Goal: Task Accomplishment & Management: Manage account settings

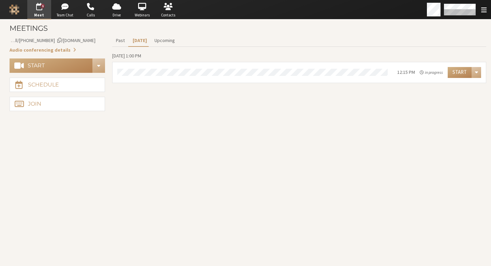
click at [222, 106] on section "Past Today Upcoming Wednesday, October 15, 1:00 PM 12:15 PM in progress Start" at bounding box center [299, 73] width 374 height 79
click at [48, 63] on button "Start" at bounding box center [51, 65] width 83 height 14
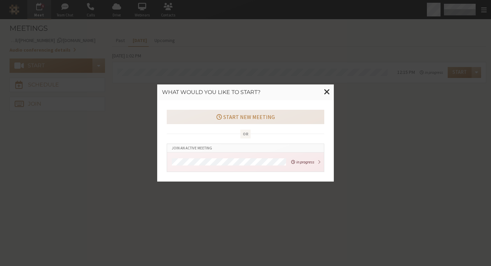
click at [255, 119] on button "Start new meeting" at bounding box center [246, 117] width 158 height 14
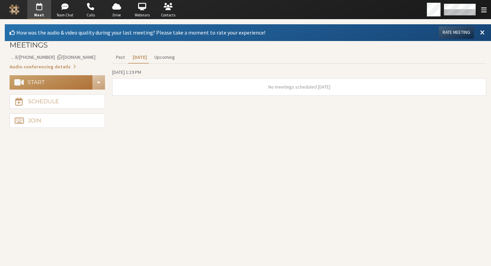
click at [60, 84] on button "Start" at bounding box center [51, 82] width 83 height 14
click at [70, 82] on button "Start" at bounding box center [51, 82] width 83 height 14
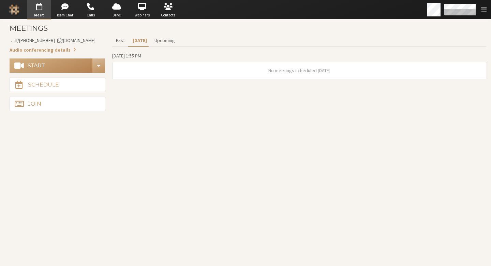
click at [101, 69] on button "Start conference options" at bounding box center [98, 65] width 13 height 14
click at [208, 101] on section "Past Today Upcoming Wednesday, October 15, 1:55 PM No meetings scheduled today" at bounding box center [299, 73] width 374 height 79
click at [101, 66] on button "Start conference options" at bounding box center [98, 65] width 13 height 14
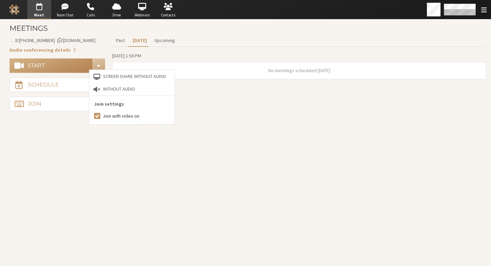
click at [130, 118] on label "Join with video on" at bounding box center [137, 115] width 68 height 7
click at [100, 118] on input "Join with video on" at bounding box center [97, 115] width 6 height 7
checkbox input "false"
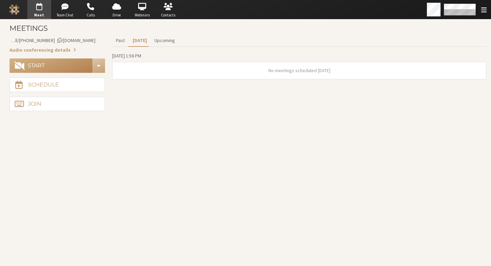
click at [75, 161] on section "Meetings Meeting link iotum.callbridge.rocks/conf/call/8587695 Audio conferenci…" at bounding box center [245, 142] width 491 height 246
click at [70, 61] on button "Start" at bounding box center [51, 65] width 83 height 14
click at [208, 92] on section "Past Today Upcoming Wednesday, October 15, 1:56 PM No meetings scheduled today" at bounding box center [299, 73] width 374 height 79
click at [100, 65] on button "Start conference options" at bounding box center [98, 65] width 13 height 14
drag, startPoint x: 222, startPoint y: 156, endPoint x: 115, endPoint y: 71, distance: 136.7
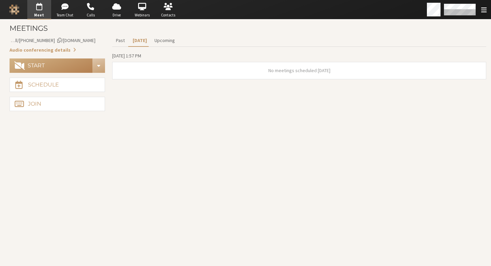
click at [222, 156] on section "Meetings Meeting link iotum.callbridge.rocks/conf/call/8587695 Audio conferenci…" at bounding box center [245, 142] width 491 height 246
click at [100, 62] on button "Start conference options" at bounding box center [98, 65] width 13 height 14
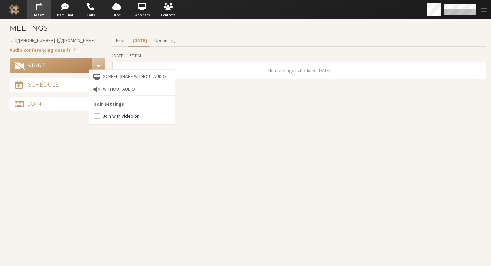
click at [114, 112] on label "Join with video on" at bounding box center [137, 115] width 68 height 7
click at [100, 112] on input "Join with video on" at bounding box center [97, 115] width 6 height 7
checkbox input "true"
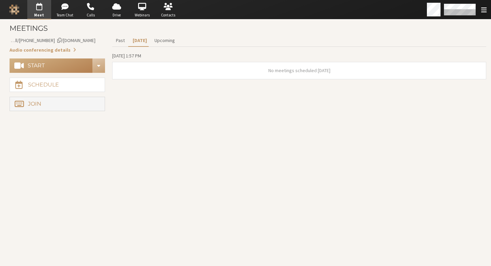
drag, startPoint x: 54, startPoint y: 149, endPoint x: 57, endPoint y: 102, distance: 46.8
click at [54, 148] on section "Meetings Meeting link iotum.callbridge.rocks/conf/call/8587695 Audio conferenci…" at bounding box center [245, 142] width 491 height 246
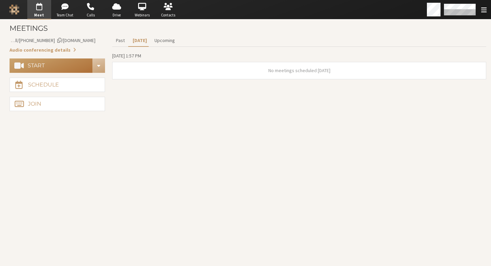
click at [59, 63] on button "Start" at bounding box center [51, 65] width 83 height 14
click at [101, 69] on button "Start conference options" at bounding box center [98, 65] width 13 height 14
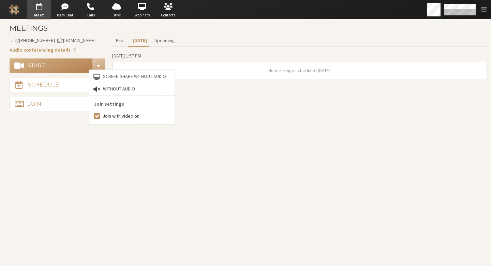
click at [112, 86] on button "Without audio" at bounding box center [131, 89] width 85 height 13
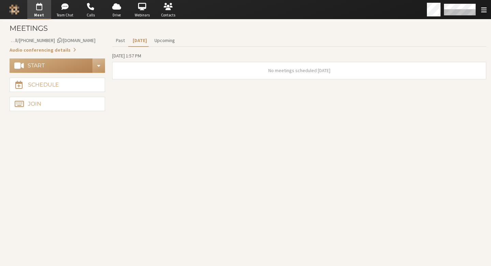
click at [99, 65] on span "Start conference options" at bounding box center [98, 65] width 3 height 5
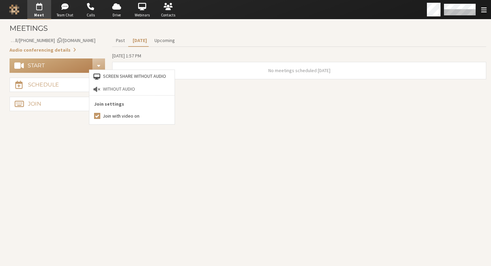
click at [116, 74] on button "Screen share without audio" at bounding box center [131, 76] width 85 height 13
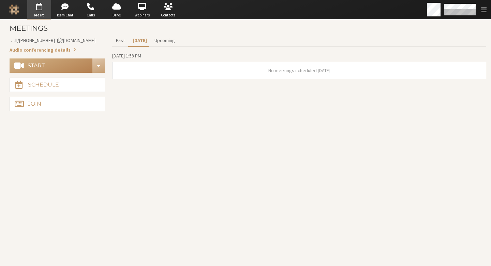
click at [94, 58] on aside "Meeting link iotum.callbridge.rocks/conf/call/8587695 Audio conferencing detail…" at bounding box center [58, 73] width 96 height 79
click at [109, 69] on div "Meeting link iotum.callbridge.rocks/conf/call/8587695 Audio conferencing detail…" at bounding box center [248, 73] width 487 height 79
click at [106, 66] on div "Meeting link iotum.callbridge.rocks/conf/call/8587695 Audio conferencing detail…" at bounding box center [248, 73] width 487 height 79
click at [98, 69] on button "Start conference options" at bounding box center [98, 65] width 13 height 14
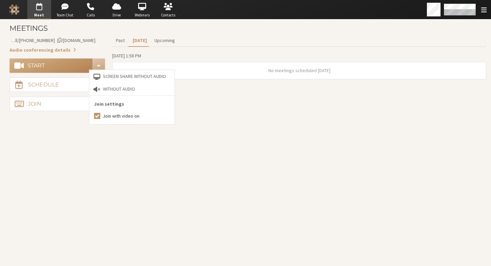
click at [95, 137] on section "Meetings Meeting link iotum.callbridge.rocks/conf/call/8587695 Audio conferenci…" at bounding box center [245, 142] width 491 height 246
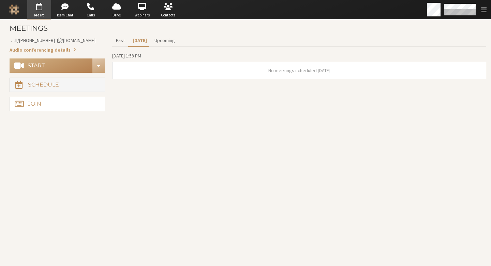
click at [73, 85] on button "Schedule" at bounding box center [58, 84] width 96 height 14
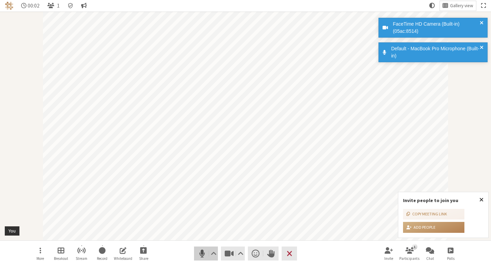
click at [199, 253] on span "Mute (⌘+Shift+A)" at bounding box center [203, 252] width 10 height 9
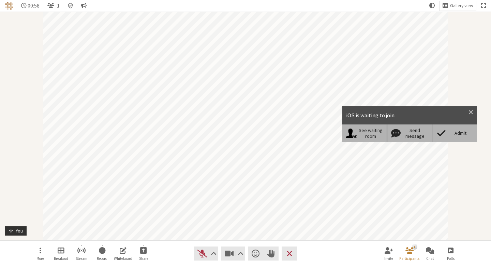
click at [451, 136] on div "Admit" at bounding box center [454, 132] width 45 height 17
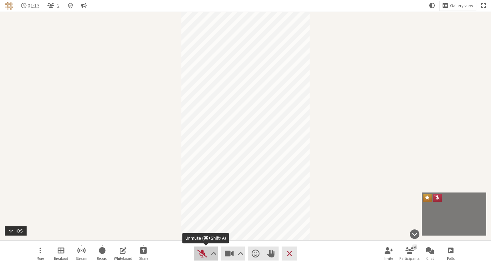
click at [205, 255] on span "Unmute (⌘+Shift+A)" at bounding box center [203, 252] width 10 height 9
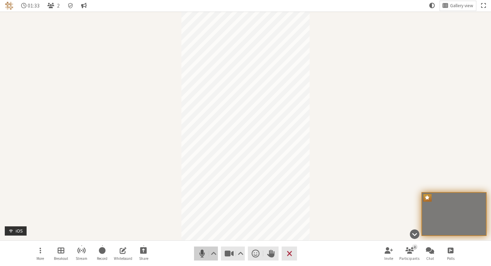
click at [202, 254] on span "Mute (⌘+Shift+A)" at bounding box center [203, 252] width 10 height 9
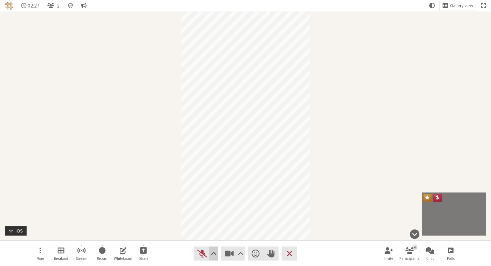
click at [212, 252] on span "Audio settings" at bounding box center [214, 252] width 6 height 9
click at [173, 259] on nav "More Breakout Stream Record Whiteboard Share Audio Video Send a reaction Raise …" at bounding box center [246, 253] width 430 height 26
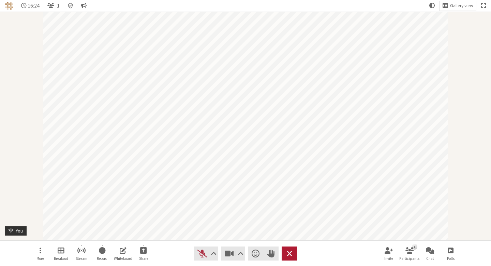
click at [293, 251] on button "Leave" at bounding box center [289, 253] width 15 height 14
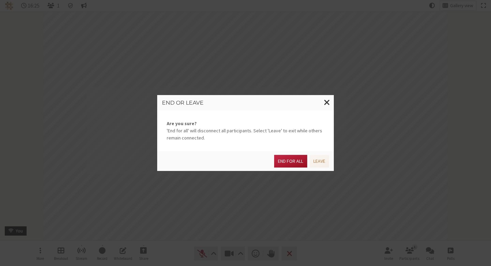
click at [296, 163] on button "End for all" at bounding box center [290, 161] width 33 height 13
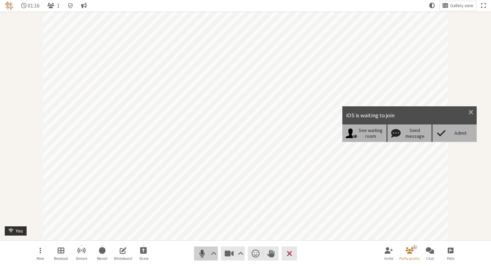
click at [204, 254] on span "Mute (⌘+Shift+A)" at bounding box center [203, 252] width 10 height 9
click at [456, 133] on div "Admit" at bounding box center [461, 133] width 26 height 6
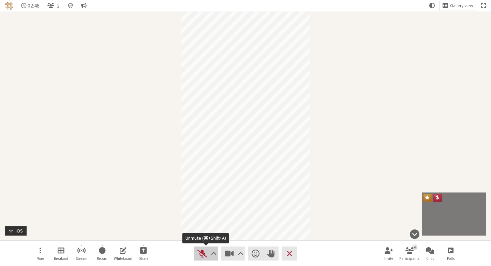
click at [202, 253] on span "Unmute (⌘+Shift+A)" at bounding box center [203, 252] width 10 height 9
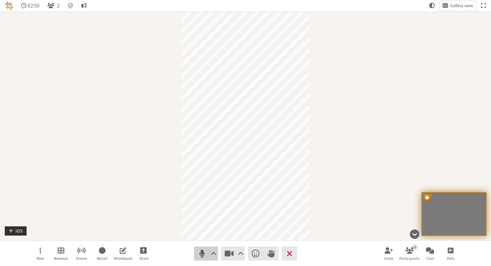
click at [203, 252] on span "Mute (⌘+Shift+A)" at bounding box center [203, 252] width 10 height 9
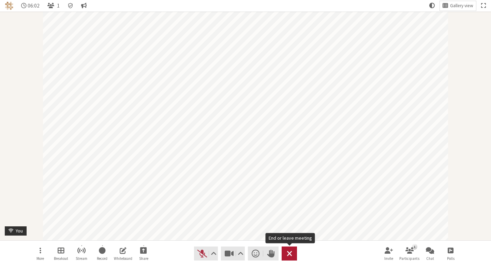
click at [294, 252] on button "Leave" at bounding box center [289, 253] width 15 height 14
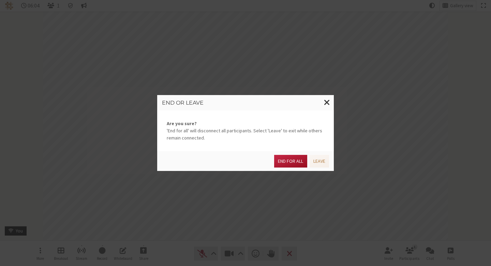
click at [297, 162] on button "End for all" at bounding box center [290, 161] width 33 height 13
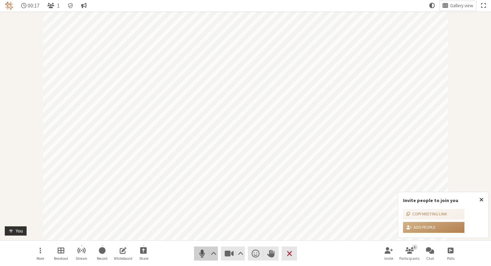
click at [200, 251] on span "Mute (⌘+Shift+A)" at bounding box center [203, 252] width 10 height 9
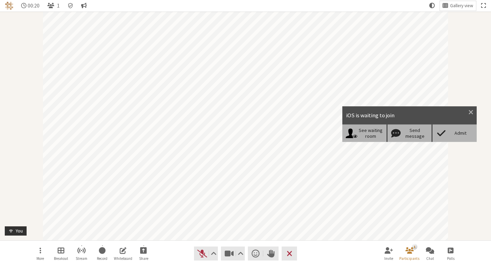
click at [457, 135] on div "Admit" at bounding box center [461, 133] width 26 height 6
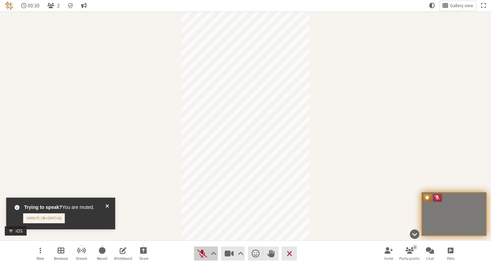
click at [206, 250] on span "Unmute (⌘+Shift+A)" at bounding box center [203, 252] width 10 height 9
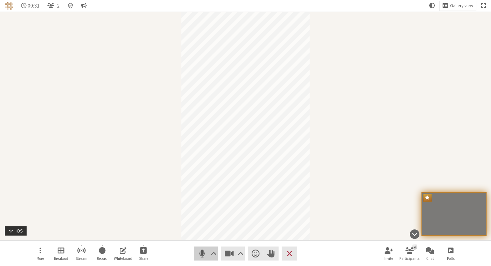
click at [201, 253] on span "Mute (⌘+Shift+A)" at bounding box center [203, 252] width 10 height 9
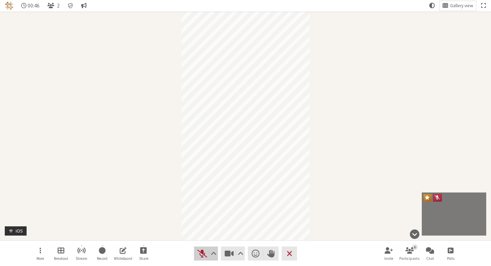
click at [207, 256] on button "Audio" at bounding box center [206, 253] width 24 height 14
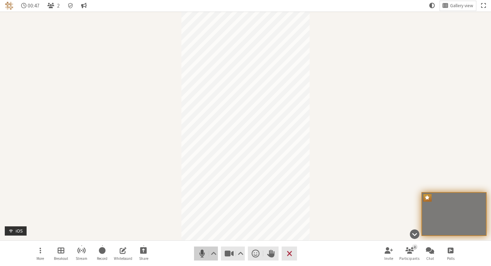
click at [203, 254] on span "Mute (⌘+Shift+A)" at bounding box center [203, 252] width 10 height 9
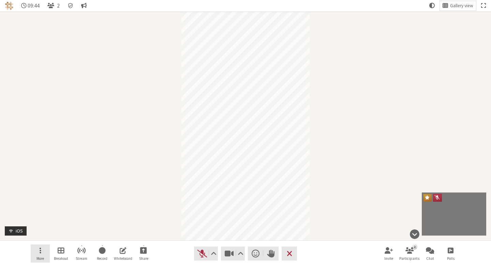
click at [41, 249] on button "More" at bounding box center [40, 253] width 19 height 18
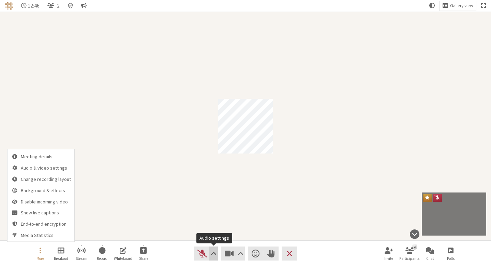
click at [215, 255] on span "Audio settings" at bounding box center [214, 252] width 6 height 9
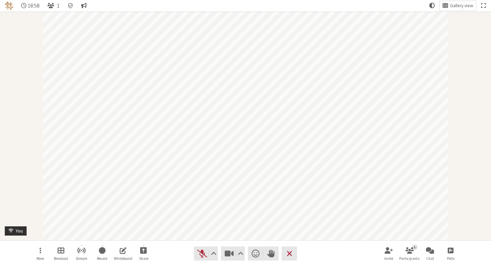
click at [25, 126] on div "Participant" at bounding box center [245, 126] width 491 height 228
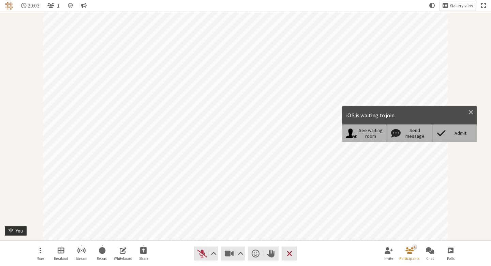
click at [453, 131] on div "Admit" at bounding box center [461, 133] width 26 height 6
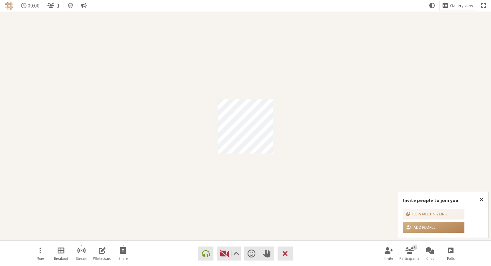
click at [271, 205] on div "Participant" at bounding box center [245, 126] width 491 height 228
click at [206, 254] on span "Connect your audio" at bounding box center [206, 252] width 8 height 9
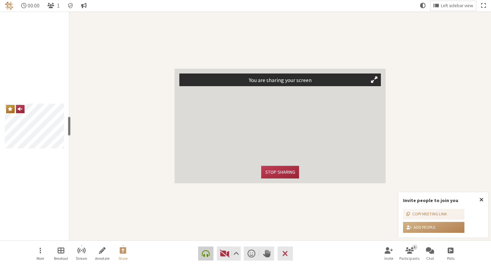
click at [199, 249] on button "Audio" at bounding box center [205, 253] width 15 height 14
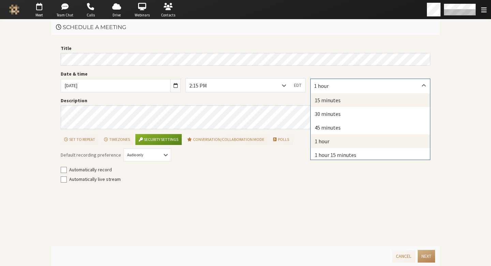
click at [323, 97] on div "15 minutes" at bounding box center [370, 100] width 119 height 14
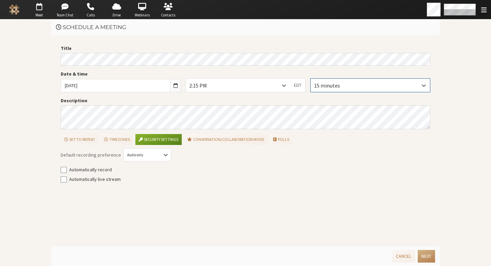
click at [280, 234] on div "Title Date & time Wed, Oct 15, 2025 2:15 PM EDT 15 minutes Description Set to r…" at bounding box center [245, 140] width 389 height 211
click at [422, 253] on button "Next" at bounding box center [426, 256] width 17 height 13
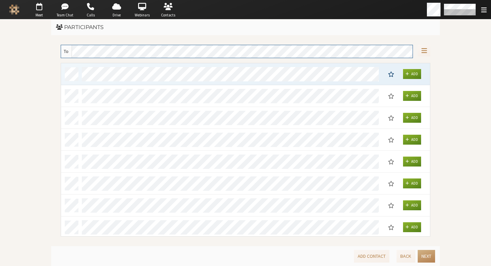
scroll to position [168, 364]
click at [425, 253] on button "Next" at bounding box center [426, 256] width 17 height 13
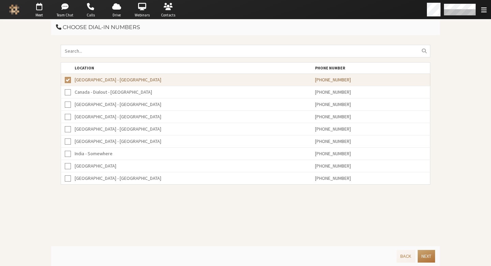
click at [425, 253] on button "Next" at bounding box center [426, 256] width 17 height 13
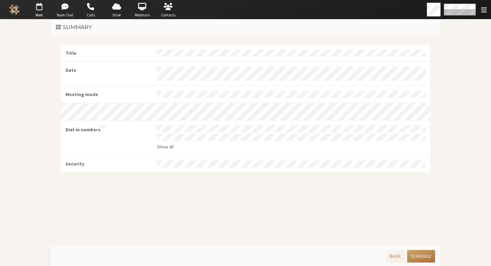
click at [425, 253] on button "Schedule" at bounding box center [422, 256] width 28 height 13
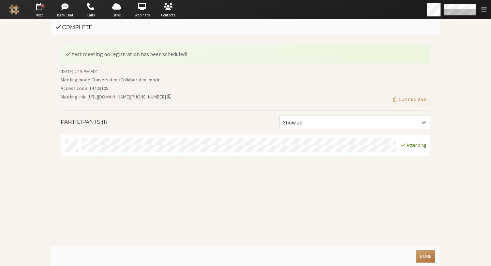
click at [423, 260] on button "Done" at bounding box center [426, 256] width 19 height 13
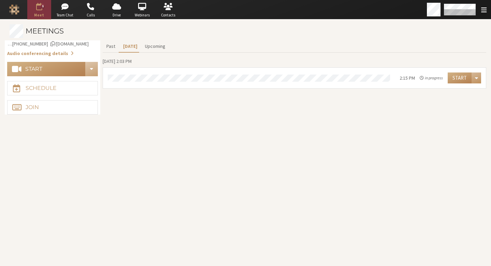
click at [475, 79] on span "Open menu" at bounding box center [476, 77] width 3 height 5
click at [277, 157] on section "Meetings Meeting link iotum.callbridge.rocks/conf/call/8587695 Audio conferenci…" at bounding box center [245, 142] width 491 height 246
click at [119, 137] on section "Meetings Meeting link iotum.callbridge.rocks/conf/call/8587695 Audio conferenci…" at bounding box center [245, 142] width 491 height 246
click at [476, 78] on div "Start" at bounding box center [465, 77] width 38 height 11
click at [475, 79] on div "Open menu" at bounding box center [477, 77] width 10 height 11
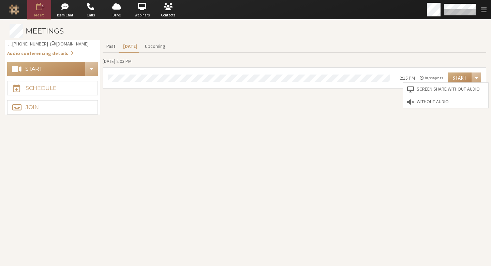
click at [350, 117] on section "Meetings Meeting link iotum.callbridge.rocks/conf/call/8587695 Audio conferenci…" at bounding box center [245, 142] width 491 height 246
click at [141, 68] on li "2:15 PM in progress Start" at bounding box center [294, 78] width 383 height 20
click at [125, 112] on section "Past Today Upcoming Wednesday, October 15, 2:03 PM 2:15 PM in progress Start" at bounding box center [295, 77] width 384 height 74
click at [141, 113] on section "Past Today Upcoming Wednesday, October 15, 2:04 PM 2:15 PM in progress Start" at bounding box center [295, 77] width 384 height 74
click at [40, 51] on button "Audio conferencing details" at bounding box center [40, 53] width 67 height 7
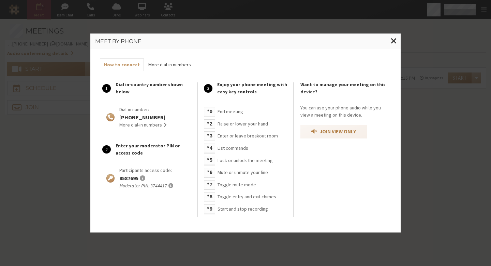
click at [180, 69] on button "More dial-in numbers Numbers" at bounding box center [169, 64] width 51 height 13
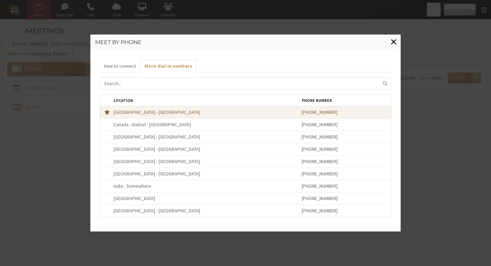
click at [394, 44] on span "Close modal" at bounding box center [394, 42] width 6 height 8
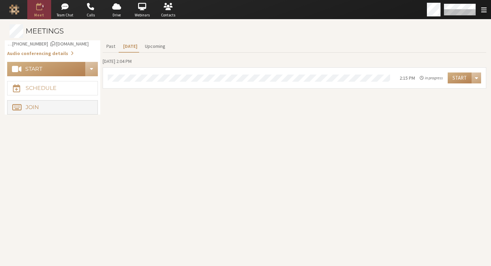
click at [47, 101] on button "Join" at bounding box center [52, 107] width 91 height 14
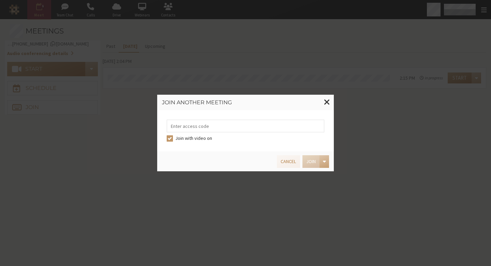
click at [299, 59] on div "Join another meeting Join with video on Cancel Join" at bounding box center [245, 133] width 491 height 266
click at [331, 100] on button at bounding box center [327, 103] width 14 height 16
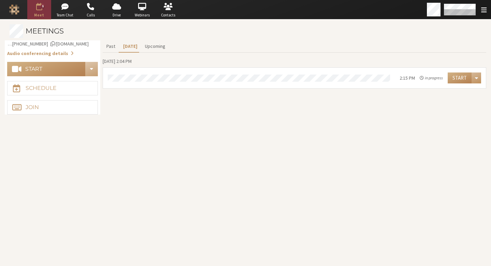
click at [475, 76] on span "Open menu" at bounding box center [476, 77] width 3 height 5
click at [475, 79] on span "Open menu" at bounding box center [476, 77] width 3 height 5
click at [343, 73] on div "Today's Meetings" at bounding box center [251, 78] width 292 height 10
click at [43, 109] on button "Join" at bounding box center [52, 107] width 91 height 14
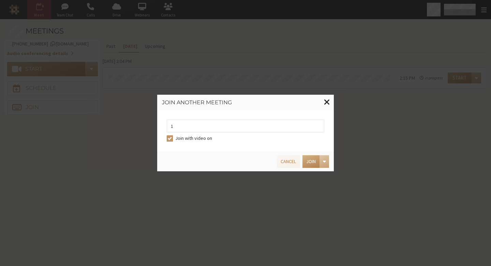
type input "1"
click at [327, 99] on span at bounding box center [327, 102] width 6 height 8
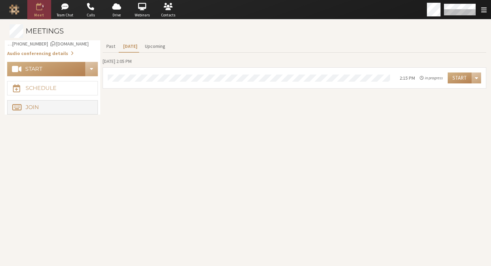
click at [53, 103] on button "Join" at bounding box center [52, 107] width 91 height 14
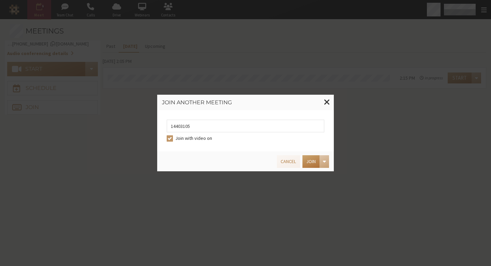
type input "14403105"
click at [315, 167] on button "Join" at bounding box center [311, 161] width 17 height 13
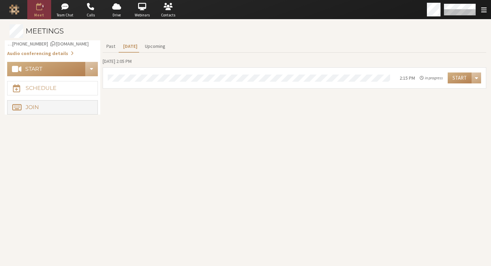
click at [65, 106] on button "Join" at bounding box center [52, 107] width 91 height 14
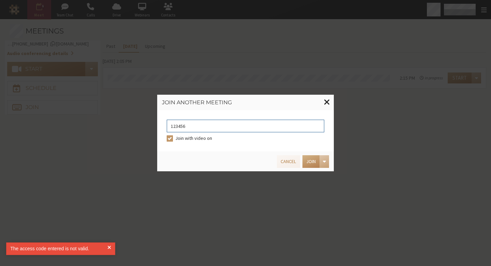
type input "123456"
click at [324, 100] on button at bounding box center [327, 103] width 14 height 16
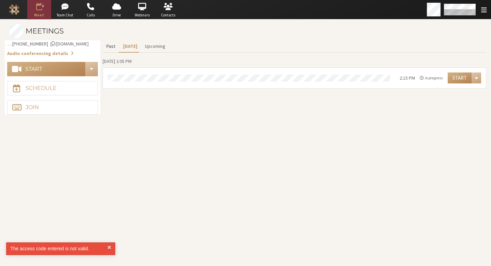
click at [114, 47] on button "Past" at bounding box center [111, 46] width 16 height 12
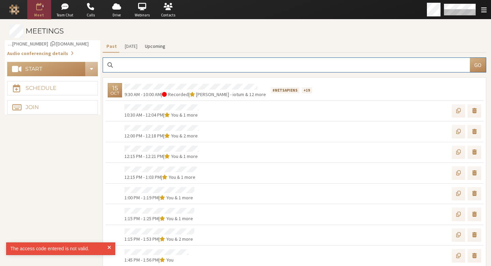
click at [160, 46] on button "Upcoming" at bounding box center [155, 46] width 28 height 12
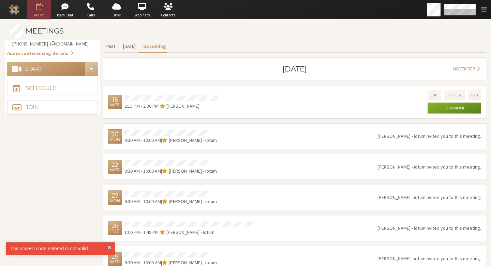
click at [76, 170] on div "Meeting link iotum.callbridge.rocks/conf/call/8587695 Audio conferencing detail…" at bounding box center [248, 158] width 487 height 236
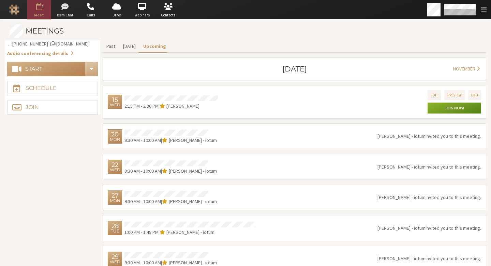
click at [66, 12] on span "button" at bounding box center [65, 6] width 24 height 11
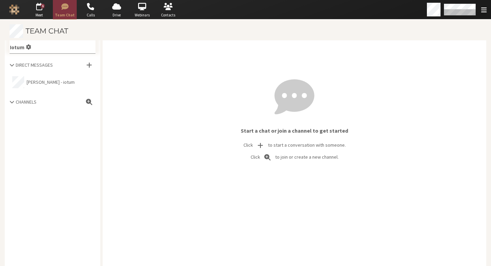
click at [94, 24] on section "Team Chat Iotum Direct Messages Sara Atteby - iotum Channels Start a chat or jo…" at bounding box center [245, 142] width 491 height 246
click at [89, 8] on span "button" at bounding box center [91, 6] width 24 height 11
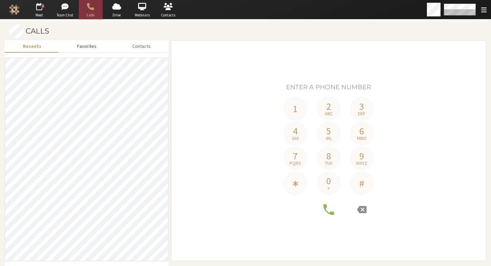
click at [95, 47] on button "Favorites" at bounding box center [86, 46] width 55 height 12
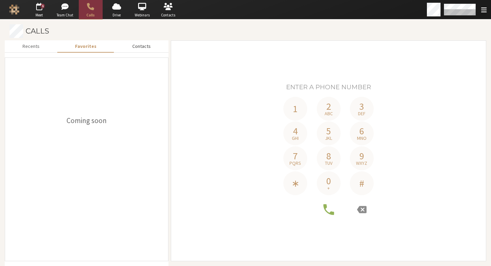
click at [145, 49] on button "Contacts" at bounding box center [142, 46] width 54 height 12
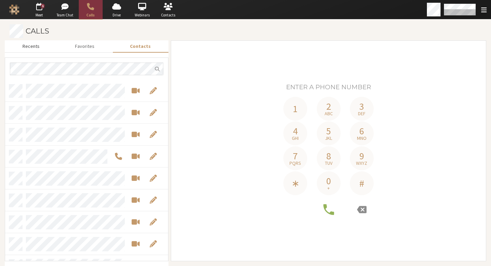
click at [40, 42] on button "Recents" at bounding box center [31, 46] width 53 height 12
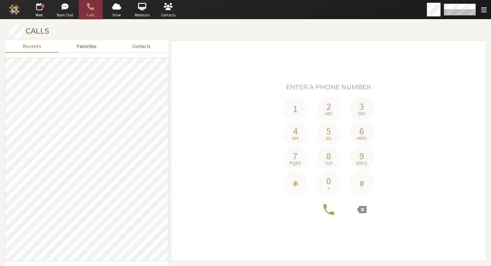
click at [90, 44] on button "Favorites" at bounding box center [86, 46] width 55 height 12
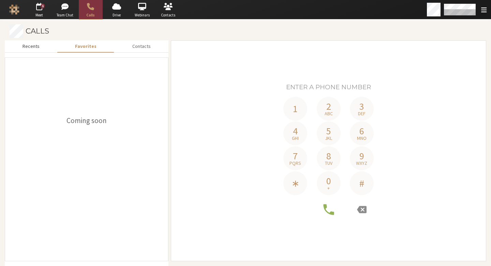
click at [44, 42] on button "Recents" at bounding box center [31, 46] width 53 height 12
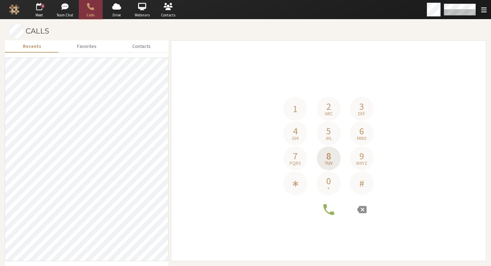
click at [334, 159] on button "8 tuv" at bounding box center [329, 158] width 24 height 24
click at [289, 114] on button "1" at bounding box center [296, 109] width 24 height 24
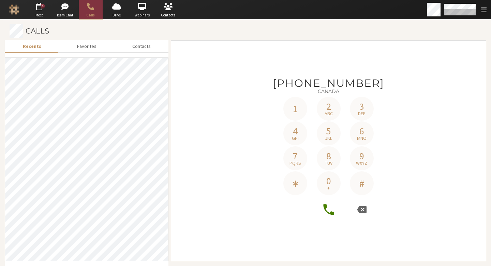
click at [322, 211] on icon at bounding box center [329, 209] width 14 height 14
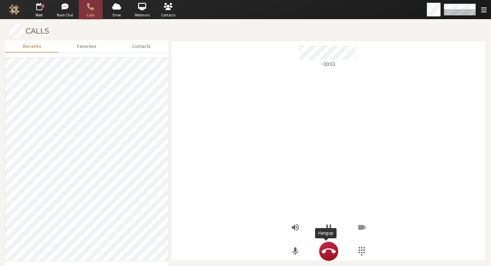
click at [328, 252] on icon "Hangup" at bounding box center [329, 251] width 14 height 14
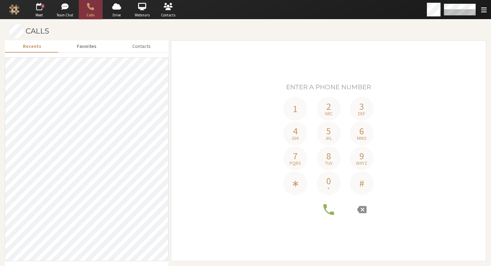
click at [100, 51] on button "Favorites" at bounding box center [86, 46] width 55 height 12
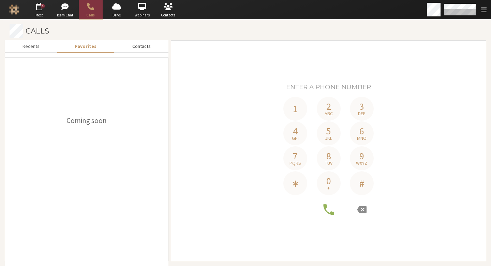
click at [123, 49] on button "Contacts" at bounding box center [142, 46] width 54 height 12
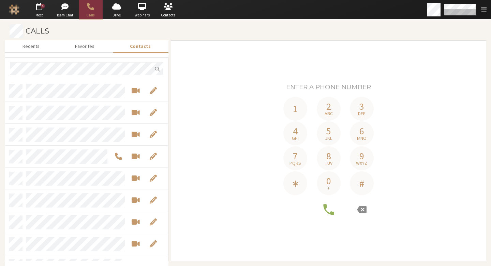
scroll to position [175, 158]
click at [94, 46] on button "Favorites" at bounding box center [84, 46] width 55 height 12
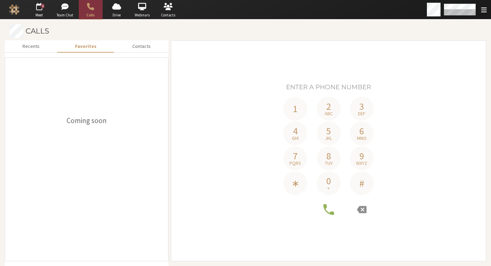
click at [96, 116] on div "Coming soon" at bounding box center [87, 120] width 154 height 11
click at [95, 116] on div "Coming soon" at bounding box center [87, 120] width 154 height 11
click at [90, 96] on div "Coming soon" at bounding box center [86, 159] width 163 height 203
click at [483, 24] on header "Calls" at bounding box center [248, 31] width 487 height 14
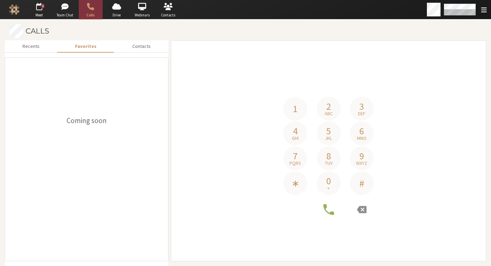
click at [400, 95] on h4 "Phone number" at bounding box center [328, 86] width 315 height 19
click at [451, 135] on div "1 2 abc 3 def 4 ghi 5 jkl 6 mno 7 pqrs 8 tuv 9 wxyz ∗ 0 + #" at bounding box center [328, 150] width 315 height 146
click at [149, 43] on button "Contacts" at bounding box center [142, 46] width 54 height 12
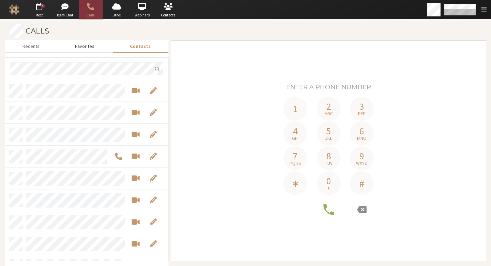
scroll to position [175, 158]
click at [153, 90] on span "Edit" at bounding box center [153, 91] width 7 height 8
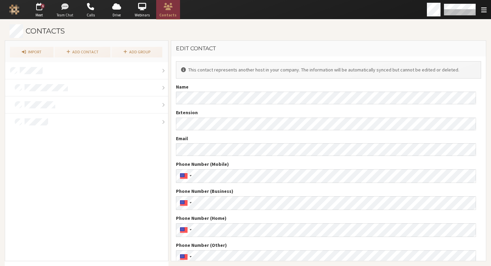
click at [66, 12] on span "button" at bounding box center [65, 6] width 24 height 11
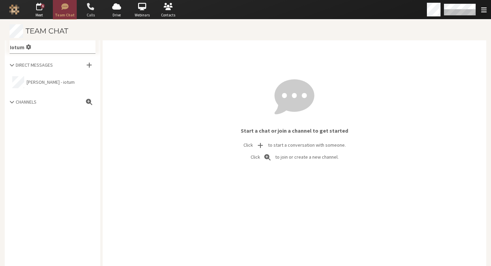
click at [89, 5] on span "button" at bounding box center [91, 6] width 24 height 11
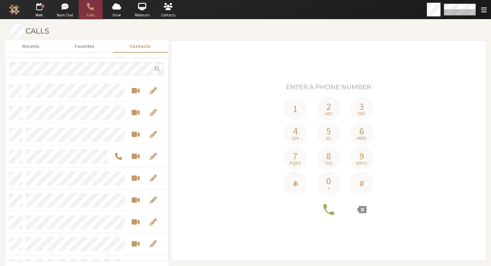
scroll to position [175, 158]
click at [106, 11] on span "button" at bounding box center [117, 6] width 24 height 11
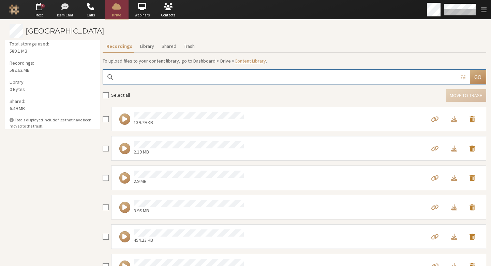
click at [73, 8] on span "button" at bounding box center [65, 6] width 24 height 11
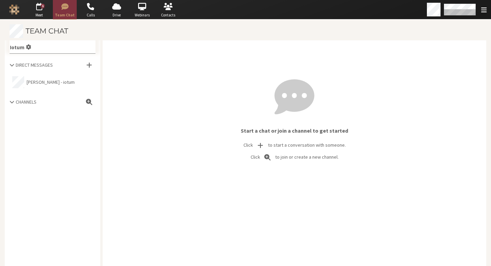
click at [214, 175] on div "Start a chat or join a channel to get started Click to start a conversation wit…" at bounding box center [295, 141] width 384 height 203
click at [60, 87] on button "Sara Atteby - iotum" at bounding box center [53, 82] width 86 height 18
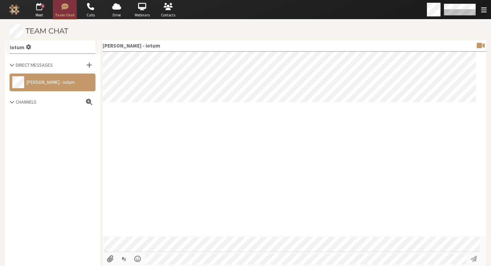
click at [213, 143] on div at bounding box center [295, 143] width 384 height 184
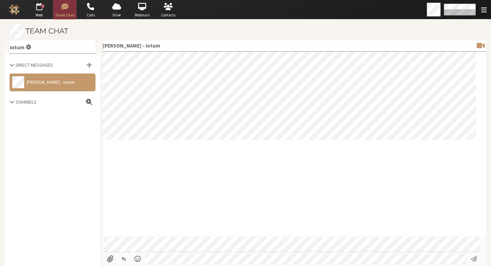
click at [194, 188] on div at bounding box center [295, 143] width 384 height 184
click at [106, 261] on input "File picker" at bounding box center [110, 259] width 13 height 12
type input "C:\fakepath\Screenshot 2025-09-17 at 4.29.36 PM.png"
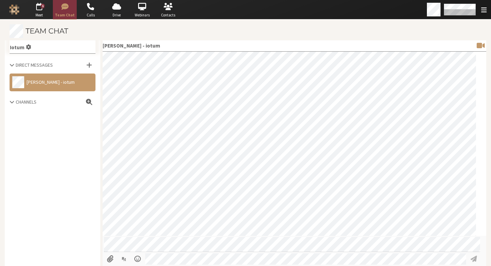
scroll to position [14, 0]
click at [127, 259] on button "Show formatting" at bounding box center [124, 259] width 13 height 12
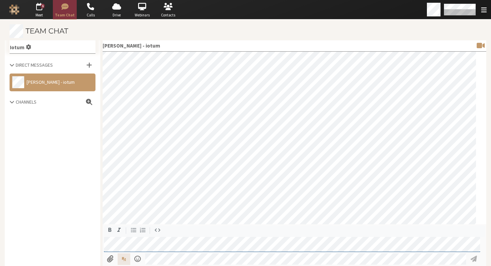
scroll to position [25, 0]
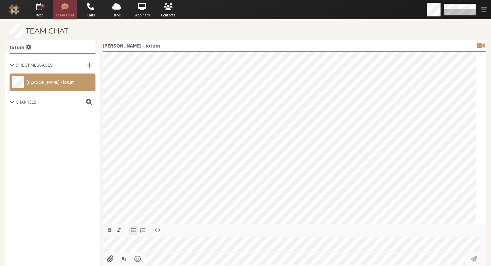
click at [136, 228] on icon "Bulleted list" at bounding box center [133, 229] width 7 height 7
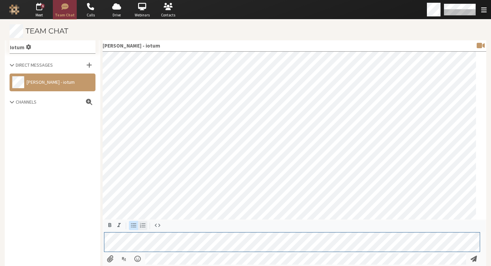
scroll to position [30, 0]
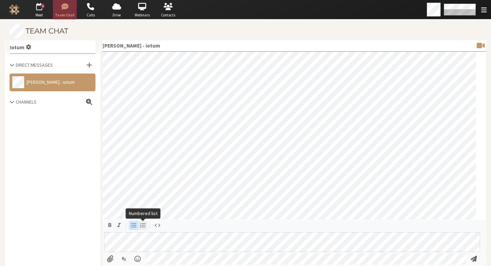
click at [141, 224] on icon "Numbered list" at bounding box center [143, 225] width 7 height 7
click at [121, 226] on icon "Italic" at bounding box center [119, 225] width 7 height 7
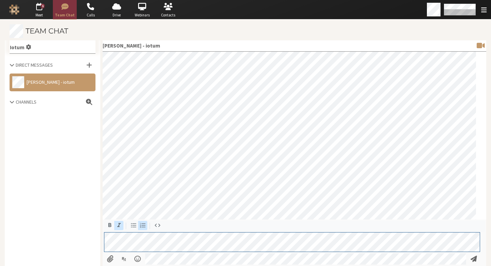
scroll to position [25, 0]
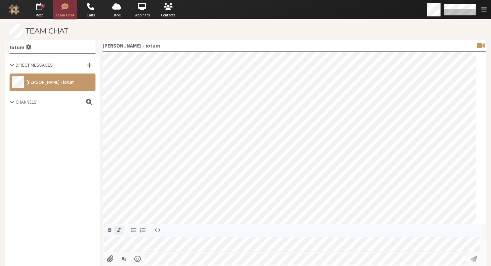
click at [119, 231] on icon "Italic" at bounding box center [119, 229] width 7 height 7
click at [118, 230] on icon "Remove italic" at bounding box center [119, 229] width 7 height 7
click at [110, 230] on icon "Bold" at bounding box center [109, 229] width 7 height 7
click at [111, 229] on icon "Remove bold" at bounding box center [109, 229] width 7 height 7
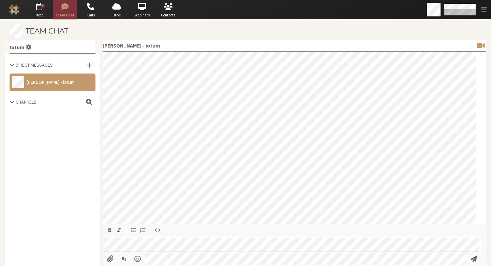
click at [92, 241] on div "Iotum Direct Messages Sara Atteby - iotum Channels Sara Atteby - iotum" at bounding box center [248, 152] width 487 height 225
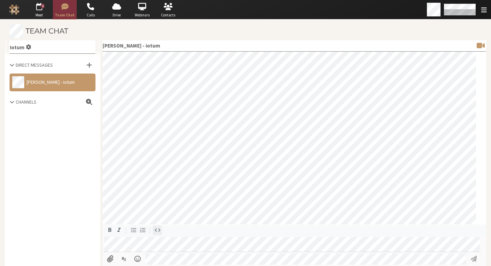
click at [161, 231] on button "button" at bounding box center [157, 229] width 9 height 9
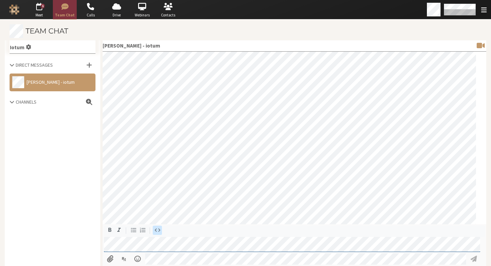
scroll to position [25, 0]
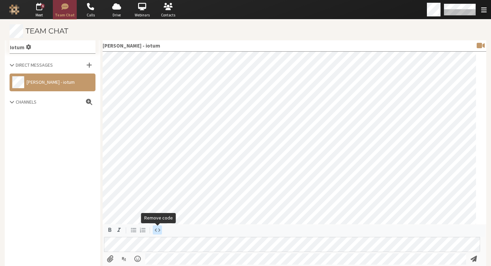
click at [158, 230] on icon "Remove code" at bounding box center [157, 229] width 7 height 7
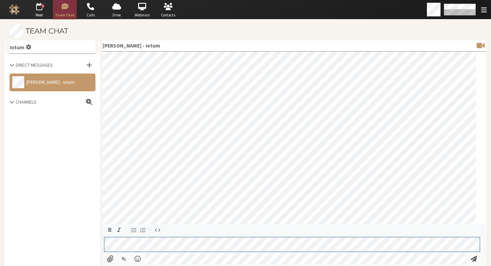
click at [98, 239] on div "Iotum Direct Messages Sara Atteby - iotum Channels Sara Atteby - iotum" at bounding box center [248, 152] width 487 height 225
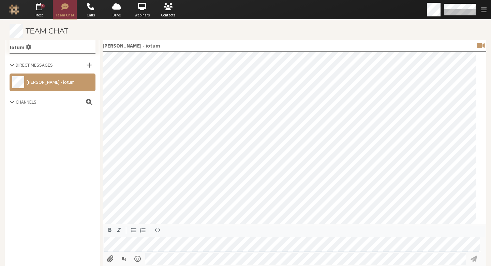
scroll to position [25, 0]
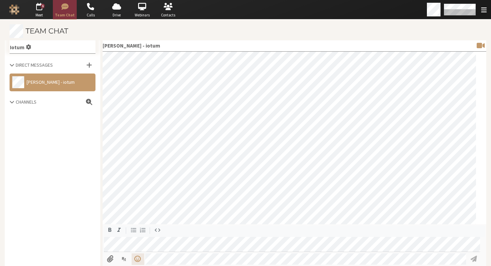
click at [137, 258] on span "Open menu" at bounding box center [138, 258] width 8 height 6
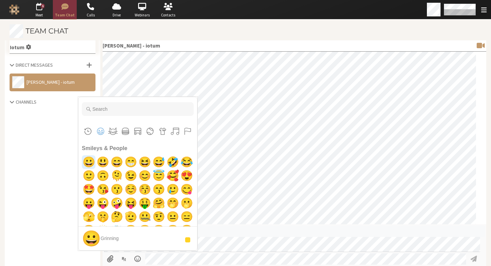
click at [88, 159] on span "😀" at bounding box center [89, 162] width 16 height 14
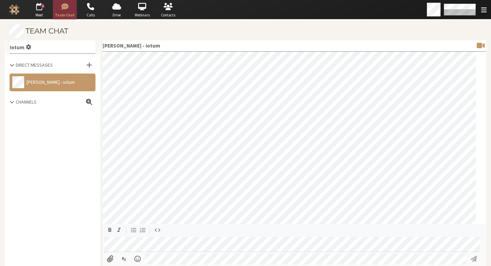
click at [66, 187] on div "Iotum Direct Messages Sara Atteby - iotum Channels" at bounding box center [53, 152] width 96 height 225
click at [12, 99] on span at bounding box center [12, 101] width 5 height 5
click at [12, 99] on span at bounding box center [11, 101] width 3 height 5
click at [89, 100] on span at bounding box center [89, 102] width 6 height 6
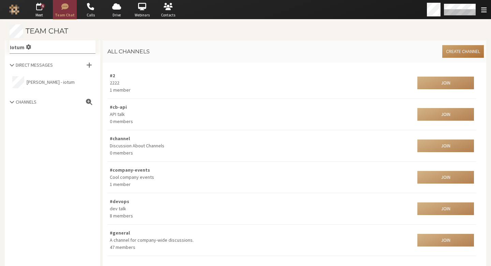
click at [453, 51] on button "Create Channel" at bounding box center [464, 51] width 42 height 13
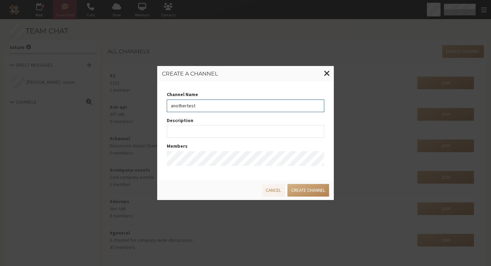
type input "anothertest"
type input "test"
type input "jays-test-channel"
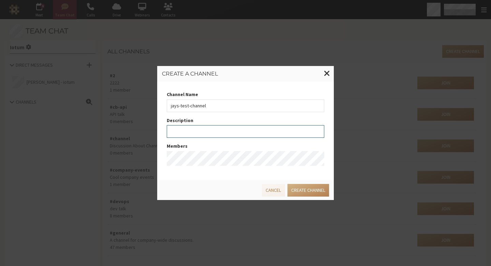
click at [204, 132] on input "text" at bounding box center [246, 131] width 158 height 13
type input "testing"
paste input "(╯°□°)╯︵ ┻━┻"
click at [201, 133] on input "(╯°□°)╯︵ ┻━┻" at bounding box center [246, 131] width 158 height 13
type input "(╯°□°)╯︵ ┻bugs┻"
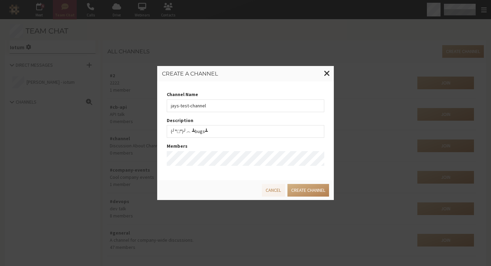
click at [210, 193] on div "Cancel Create Channel" at bounding box center [245, 188] width 170 height 15
click at [311, 193] on button "Create Channel" at bounding box center [309, 190] width 42 height 13
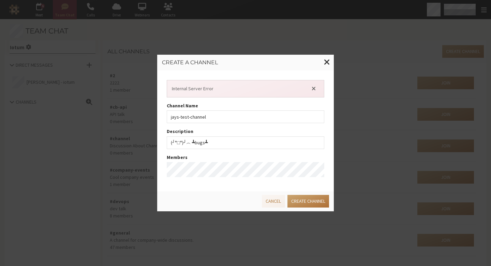
click at [297, 198] on button "Create Channel" at bounding box center [309, 201] width 42 height 13
click at [228, 146] on input "(╯°□°)╯︵ ┻bugs┻" at bounding box center [246, 142] width 158 height 13
click at [228, 145] on input "(╯°□°)╯︵ ┻bugs┻" at bounding box center [246, 142] width 158 height 13
type input "~description~"
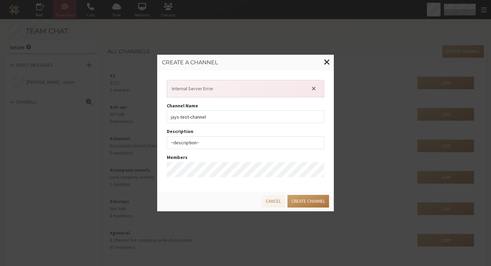
click at [301, 199] on button "Create Channel" at bounding box center [309, 201] width 42 height 13
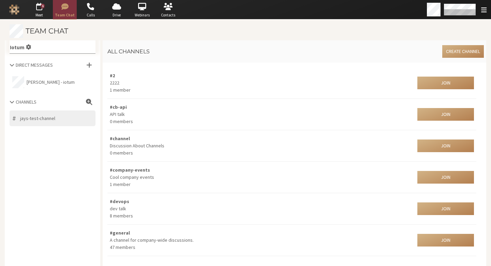
click at [25, 121] on span "jays-test-channel" at bounding box center [37, 118] width 35 height 7
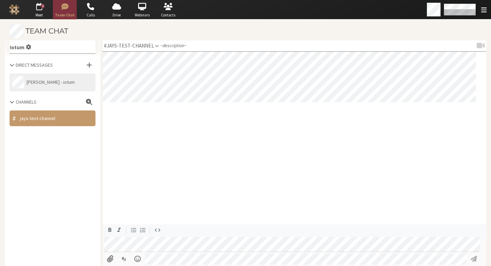
click at [55, 81] on button "Sara Atteby - iotum" at bounding box center [53, 82] width 86 height 18
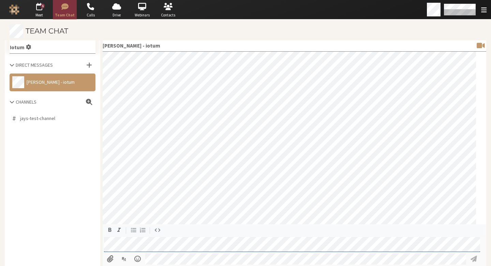
scroll to position [25, 0]
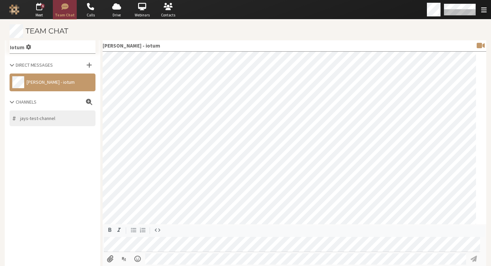
click at [41, 117] on span "jays-test-channel" at bounding box center [37, 118] width 35 height 7
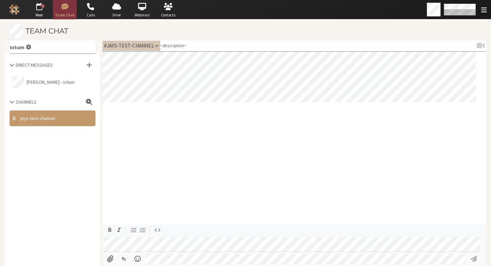
click at [155, 44] on span at bounding box center [157, 46] width 4 height 4
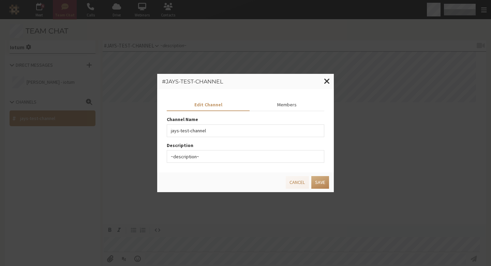
click at [296, 103] on button "Members" at bounding box center [287, 105] width 75 height 12
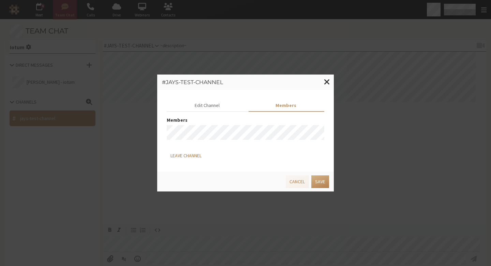
click at [190, 155] on button "Leave Channel" at bounding box center [186, 155] width 39 height 13
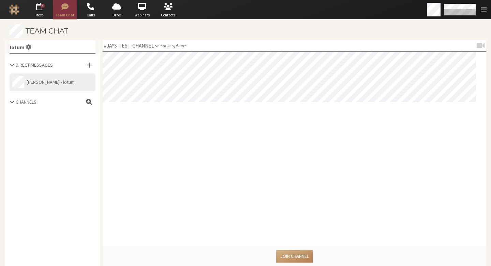
click at [57, 89] on button "Sara Atteby - iotum" at bounding box center [53, 82] width 86 height 18
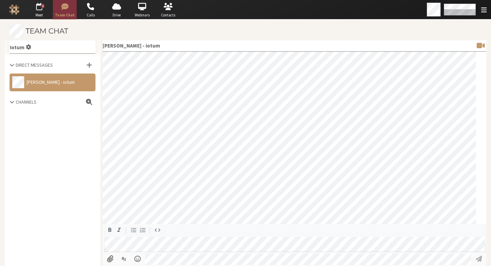
scroll to position [25, 0]
click at [61, 104] on div "Channels" at bounding box center [53, 101] width 86 height 7
click at [90, 103] on span at bounding box center [89, 102] width 6 height 6
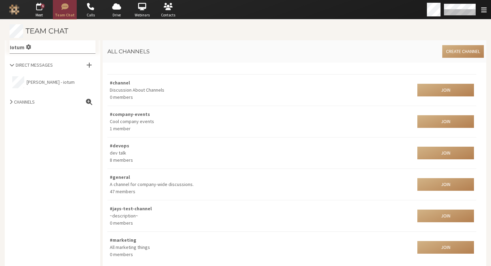
scroll to position [56, 0]
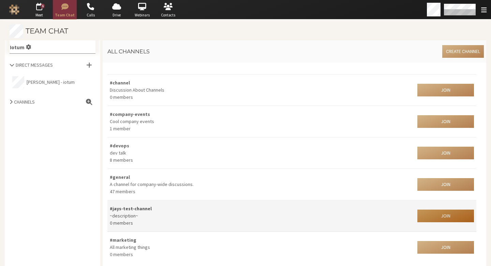
click at [435, 214] on button "Join" at bounding box center [446, 215] width 57 height 13
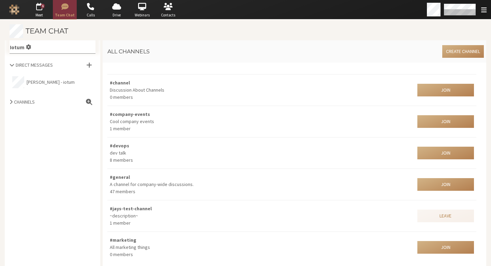
click at [72, 169] on div "Iotum Direct Messages Sara Atteby - iotum Channels" at bounding box center [53, 152] width 96 height 225
click at [48, 87] on button "Sara Atteby - iotum" at bounding box center [53, 82] width 86 height 18
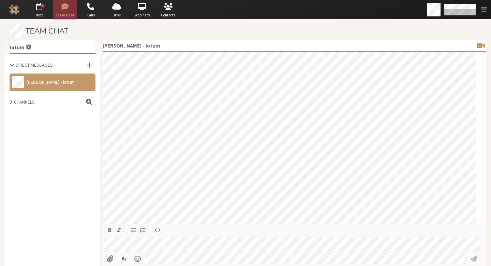
scroll to position [25, 0]
click at [37, 103] on div "Channels" at bounding box center [53, 101] width 86 height 7
click at [29, 118] on span "jays-test-channel" at bounding box center [37, 118] width 35 height 7
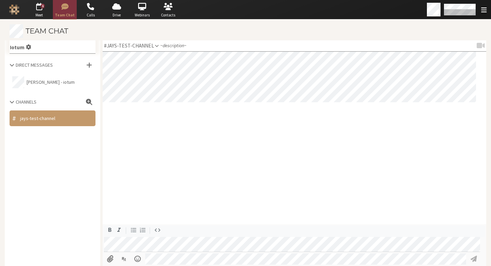
click at [94, 168] on div "Iotum Direct Messages Sara Atteby - iotum Channels # jays-test-channel" at bounding box center [53, 152] width 96 height 225
click at [54, 110] on button "# jays-test-channel" at bounding box center [53, 118] width 86 height 16
click at [65, 124] on button "# jays-test-channel" at bounding box center [53, 118] width 86 height 16
click at [159, 57] on div at bounding box center [295, 137] width 384 height 173
click at [88, 100] on span at bounding box center [89, 102] width 6 height 6
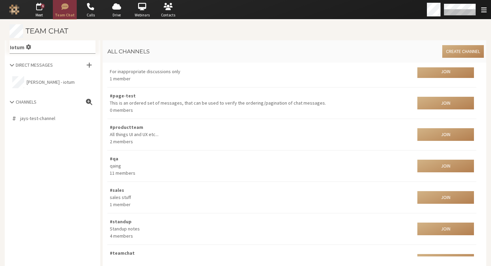
scroll to position [318, 0]
click at [42, 124] on button "# jays-test-channel" at bounding box center [53, 118] width 86 height 16
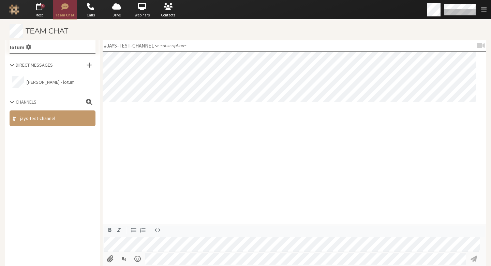
click at [54, 91] on div "Iotum Direct Messages Sara Atteby - iotum Channels # jays-test-channel" at bounding box center [53, 85] width 96 height 90
click at [57, 112] on button "# jays-test-channel" at bounding box center [53, 118] width 86 height 16
click at [155, 44] on span at bounding box center [157, 46] width 4 height 4
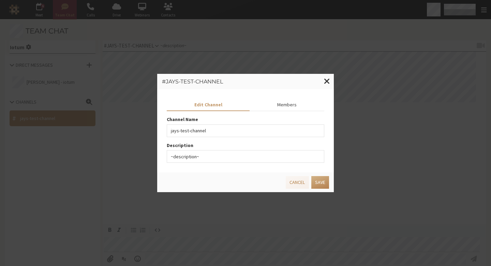
click at [296, 101] on button "Members" at bounding box center [287, 105] width 75 height 12
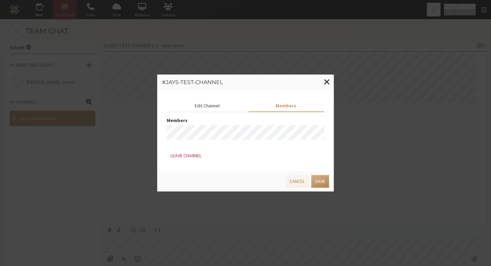
click at [246, 102] on button "Edit Channel" at bounding box center [207, 106] width 81 height 12
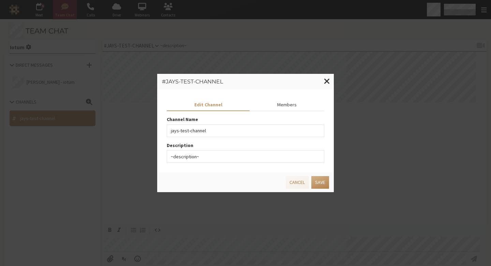
click at [282, 104] on button "Members" at bounding box center [287, 105] width 75 height 12
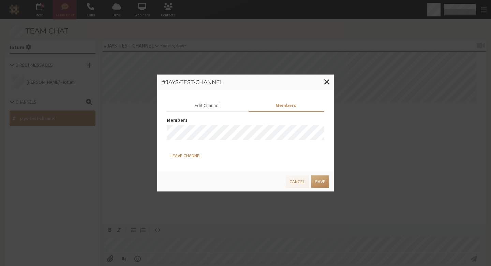
click at [187, 159] on button "Leave Channel" at bounding box center [186, 155] width 39 height 13
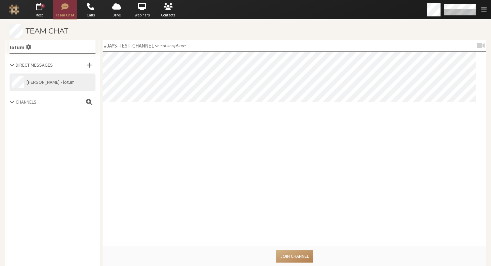
click at [62, 83] on button "Sara Atteby - iotum" at bounding box center [53, 82] width 86 height 18
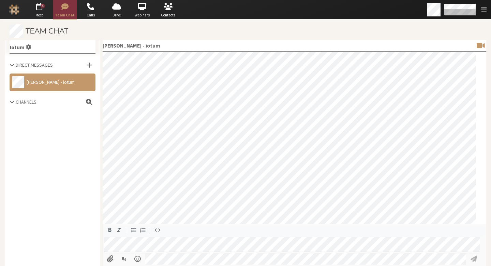
click at [74, 130] on div "Iotum Direct Messages Sara Atteby - iotum Channels" at bounding box center [53, 152] width 96 height 225
click at [29, 45] on span "Settings" at bounding box center [28, 47] width 5 height 8
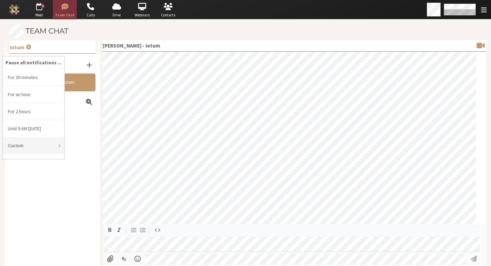
click at [29, 146] on li "Custom" at bounding box center [33, 145] width 61 height 17
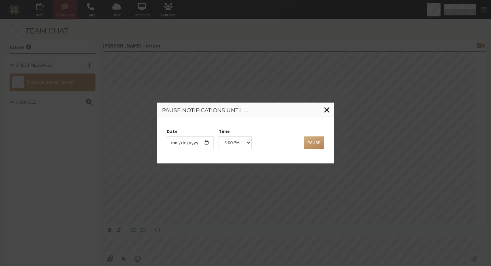
click at [325, 112] on span "Close modal" at bounding box center [327, 110] width 6 height 8
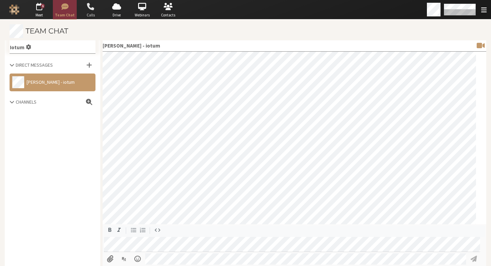
click at [82, 14] on span "Calls" at bounding box center [91, 15] width 24 height 6
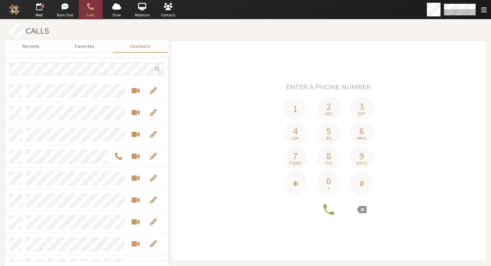
scroll to position [175, 158]
click at [91, 48] on button "Favorites" at bounding box center [84, 46] width 55 height 12
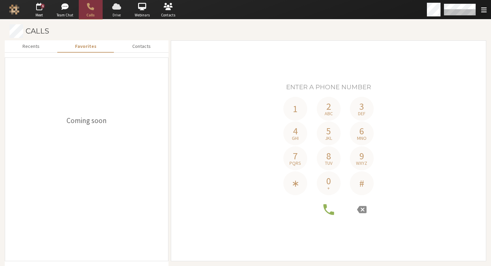
click at [114, 13] on span "Drive" at bounding box center [117, 15] width 24 height 6
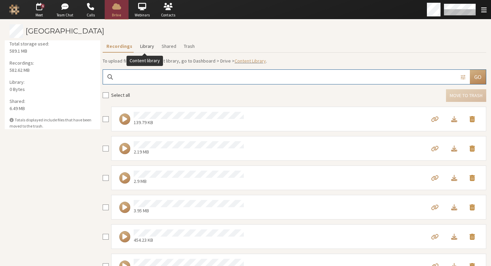
click at [138, 46] on button "Library" at bounding box center [147, 46] width 22 height 12
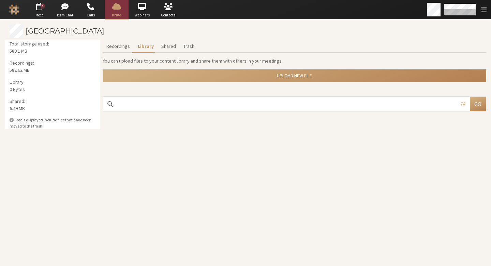
click at [83, 105] on span "6.49 MB" at bounding box center [53, 108] width 86 height 7
click at [12, 119] on span at bounding box center [12, 120] width 4 height 4
click at [164, 47] on button "Shared" at bounding box center [169, 46] width 22 height 12
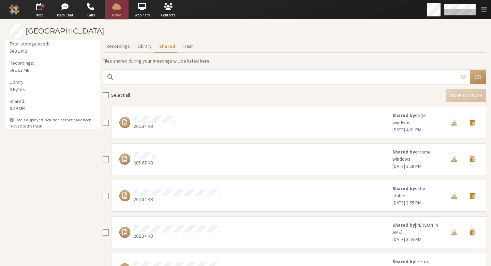
click at [298, 127] on div "202.34 KB" at bounding box center [252, 122] width 272 height 14
click at [107, 124] on input "checkbox" at bounding box center [106, 122] width 6 height 7
click at [106, 123] on input "checkbox" at bounding box center [106, 122] width 6 height 7
checkbox input "false"
click at [452, 120] on span "Download file" at bounding box center [455, 122] width 6 height 6
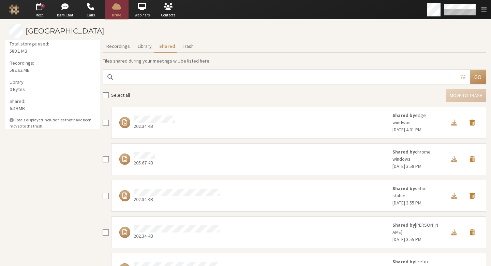
click at [375, 101] on div "Select all Move to trash" at bounding box center [295, 95] width 384 height 13
click at [148, 51] on button "Library" at bounding box center [145, 46] width 22 height 12
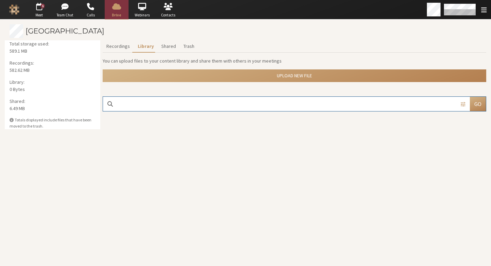
click at [315, 142] on section "Callbridge Drive Total storage used: 589.1 MB Recordings: 582.62 MB Library: 0 …" at bounding box center [245, 142] width 491 height 246
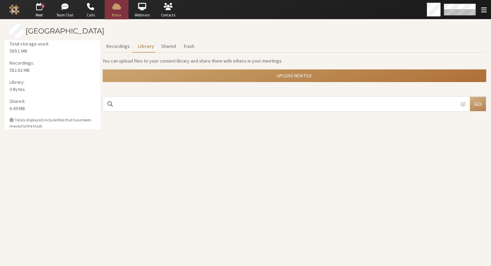
click at [258, 77] on button "Upload new file" at bounding box center [295, 75] width 384 height 13
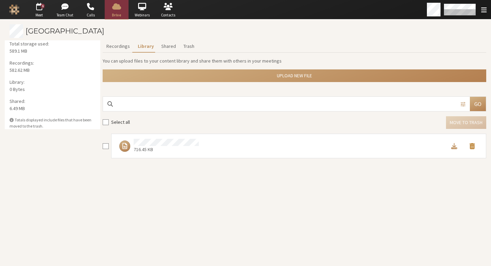
click at [448, 149] on div at bounding box center [454, 145] width 18 height 9
click at [452, 146] on span "Download file" at bounding box center [455, 146] width 6 height 6
click at [180, 198] on section "Callbridge Drive Total storage used: 589.1 MB Recordings: 582.62 MB Library: 0 …" at bounding box center [245, 142] width 491 height 246
click at [464, 147] on button "Move to trash" at bounding box center [473, 145] width 18 height 9
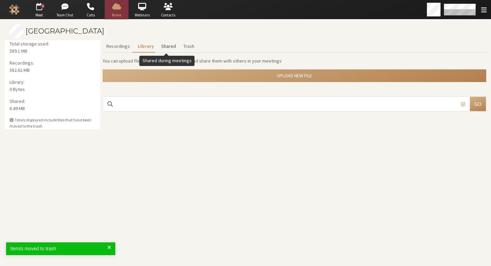
click at [168, 49] on button "Shared" at bounding box center [169, 46] width 22 height 12
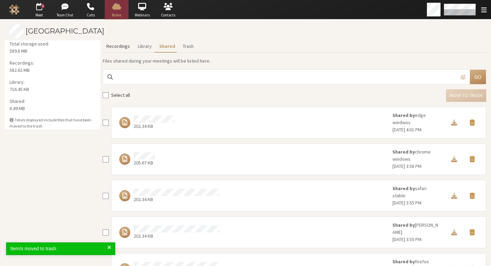
click at [119, 47] on button "Recordings" at bounding box center [118, 46] width 31 height 12
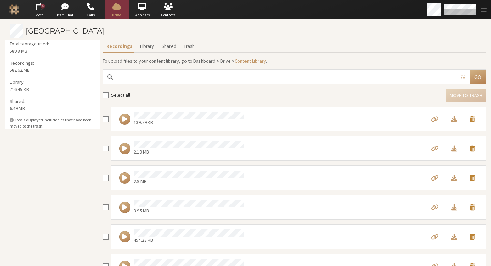
click at [431, 116] on span at bounding box center [435, 119] width 8 height 6
click at [67, 99] on p "Shared: 6.49 MB" at bounding box center [52, 105] width 91 height 14
click at [173, 46] on button "Shared" at bounding box center [169, 46] width 22 height 12
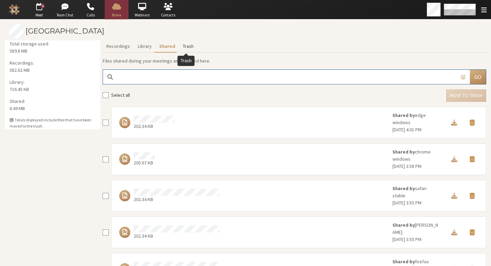
click at [188, 44] on button "Trash" at bounding box center [188, 46] width 18 height 12
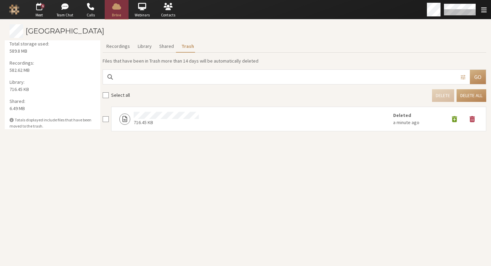
click at [290, 50] on ul "Recordings Library Shared Trash" at bounding box center [295, 46] width 384 height 12
click at [126, 43] on button "Recordings" at bounding box center [118, 46] width 31 height 12
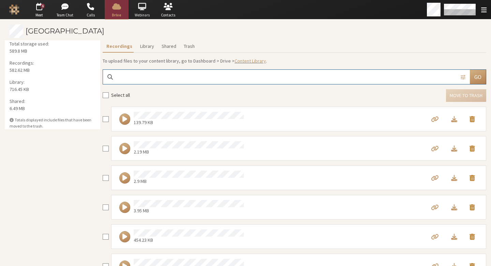
click at [143, 10] on span "button" at bounding box center [142, 6] width 24 height 11
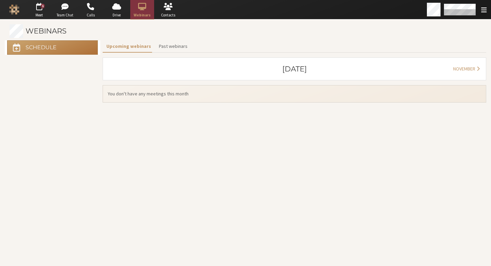
click at [85, 50] on button "Schedule" at bounding box center [52, 47] width 91 height 14
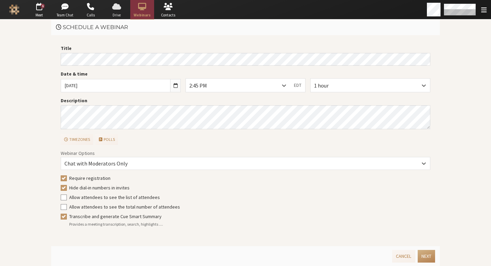
click at [113, 11] on span "button" at bounding box center [117, 6] width 24 height 11
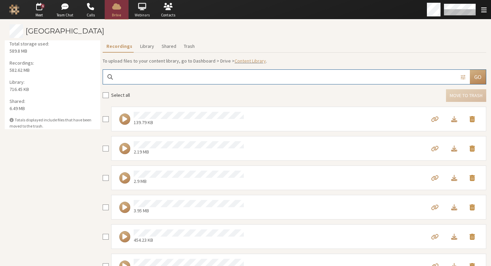
click at [130, 10] on span "button" at bounding box center [142, 6] width 24 height 11
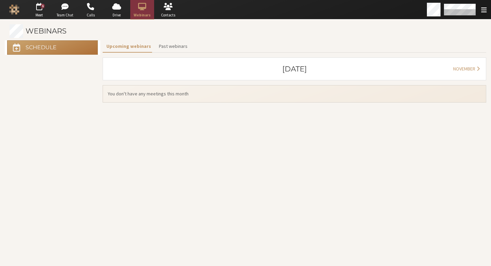
click at [70, 47] on button "Schedule" at bounding box center [52, 47] width 91 height 14
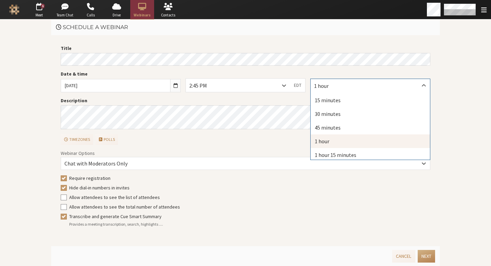
click at [354, 85] on div "1 hour" at bounding box center [370, 85] width 119 height 13
click at [348, 103] on div "15 minutes" at bounding box center [370, 100] width 119 height 14
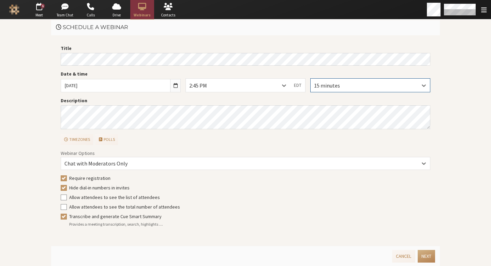
click at [260, 91] on div "2:45 PM" at bounding box center [238, 85] width 104 height 13
click at [256, 84] on div "2:45 PM" at bounding box center [238, 85] width 104 height 13
click at [281, 84] on icon at bounding box center [284, 85] width 7 height 7
click at [278, 89] on div at bounding box center [284, 85] width 12 height 13
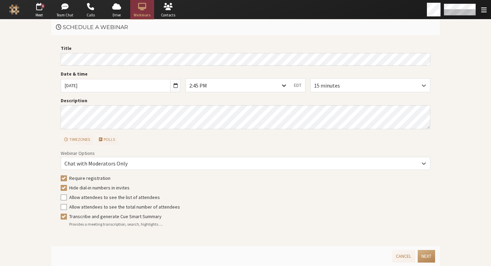
click at [281, 87] on icon at bounding box center [284, 85] width 7 height 7
click at [277, 96] on div "option 2:45 PM focused, 60 of 96. 96 results available. Use Up and Down to choo…" at bounding box center [245, 87] width 125 height 18
click at [283, 85] on icon at bounding box center [284, 85] width 7 height 7
click at [283, 84] on icon at bounding box center [284, 85] width 7 height 7
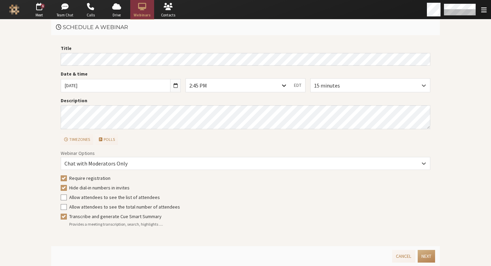
click at [283, 88] on icon at bounding box center [284, 85] width 7 height 7
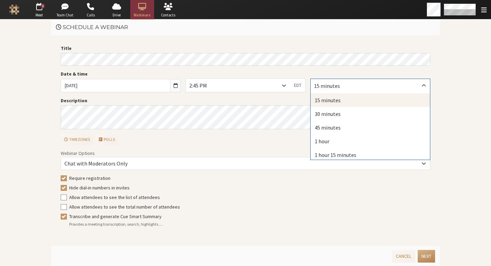
click at [406, 88] on div "15 minutes" at bounding box center [370, 85] width 119 height 13
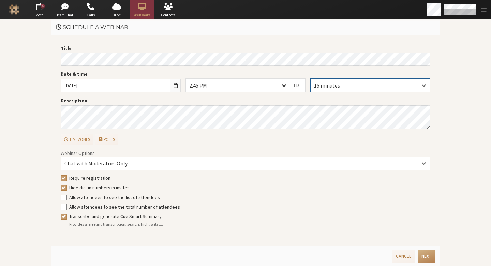
click at [283, 82] on icon at bounding box center [284, 85] width 7 height 7
type input "f"
click at [283, 84] on icon at bounding box center [284, 85] width 7 height 7
click at [282, 85] on icon at bounding box center [284, 85] width 4 height 2
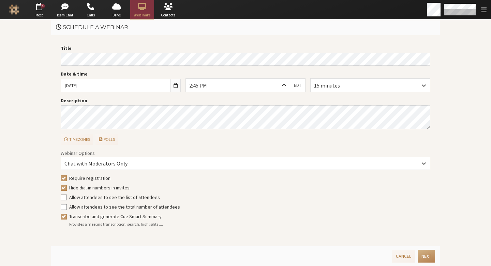
scroll to position [757, 0]
type input "2"
click at [204, 93] on div "2:45 PM EDT" at bounding box center [245, 87] width 125 height 18
click at [211, 85] on div "2:45 PM" at bounding box center [203, 85] width 29 height 8
click at [281, 83] on icon at bounding box center [284, 85] width 7 height 7
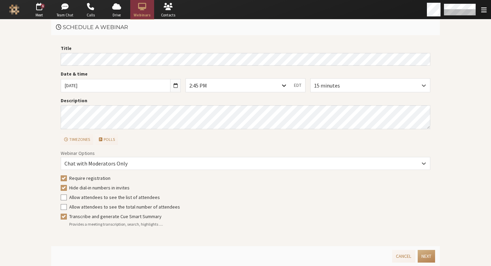
click at [281, 83] on icon at bounding box center [284, 85] width 7 height 7
click at [289, 101] on label "Description" at bounding box center [246, 100] width 370 height 7
click at [283, 84] on icon at bounding box center [284, 85] width 7 height 7
click at [208, 88] on div "2:45 PM" at bounding box center [238, 85] width 104 height 13
click at [284, 87] on icon at bounding box center [284, 85] width 7 height 7
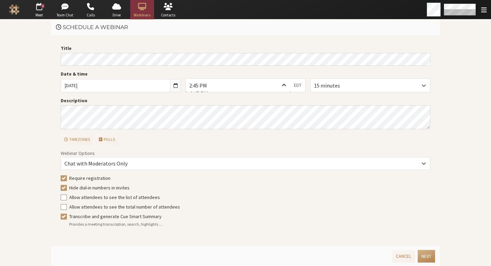
click at [284, 87] on icon at bounding box center [284, 85] width 7 height 7
click at [281, 84] on icon at bounding box center [284, 85] width 7 height 7
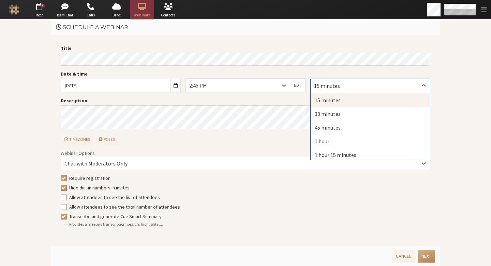
click at [340, 79] on div "15 minutes" at bounding box center [370, 85] width 119 height 13
click at [354, 87] on input "text" at bounding box center [348, 86] width 69 height 6
click at [265, 82] on div "2:45 PM" at bounding box center [238, 85] width 104 height 13
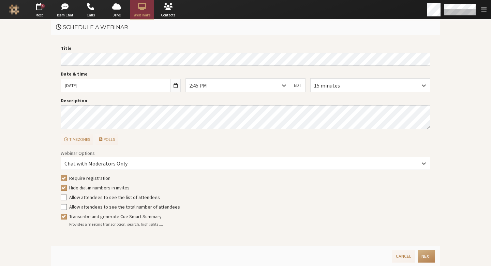
click at [273, 83] on div "2:45 PM" at bounding box center [238, 85] width 104 height 13
click at [155, 83] on input "Wed, Oct 15, 2025" at bounding box center [115, 85] width 109 height 13
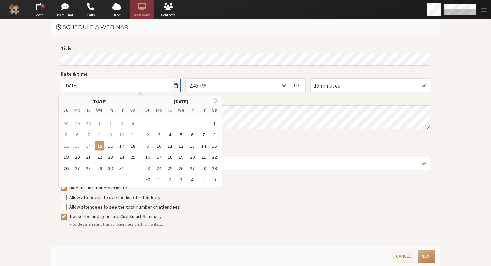
click at [155, 83] on input "Wed, Oct 15, 2025" at bounding box center [115, 85] width 109 height 13
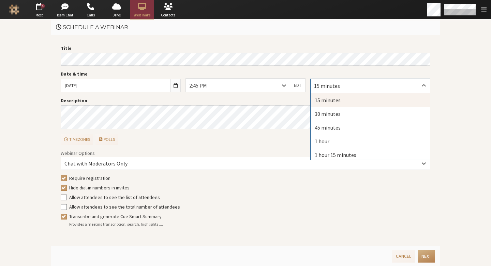
click at [366, 88] on div "15 minutes" at bounding box center [370, 85] width 119 height 13
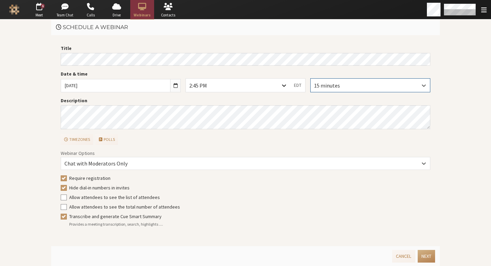
click at [278, 84] on div at bounding box center [284, 85] width 12 height 13
click at [397, 82] on div "15 minutes" at bounding box center [370, 85] width 119 height 13
click at [281, 84] on icon at bounding box center [284, 85] width 7 height 7
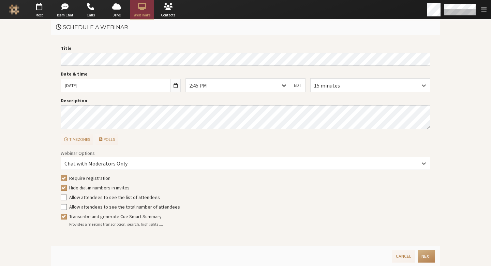
click at [281, 84] on icon at bounding box center [284, 85] width 7 height 7
click at [282, 85] on icon at bounding box center [284, 85] width 4 height 2
click at [385, 86] on div "15 minutes" at bounding box center [370, 85] width 119 height 13
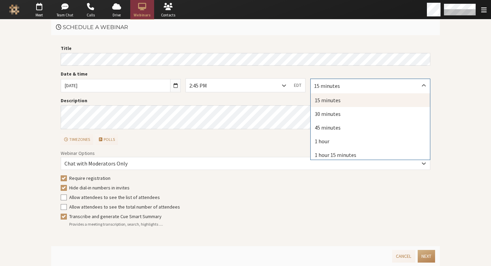
click at [385, 86] on div "15 minutes" at bounding box center [370, 85] width 119 height 13
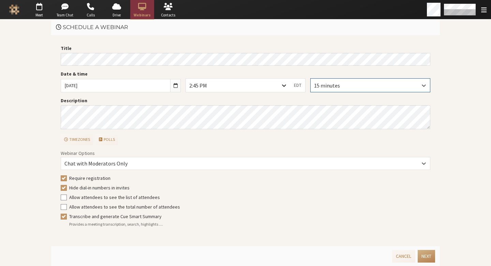
click at [278, 86] on div at bounding box center [284, 85] width 12 height 13
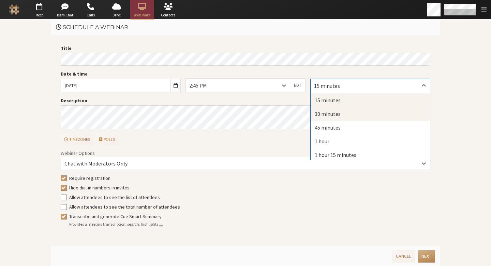
click at [339, 123] on div "45 minutes" at bounding box center [370, 127] width 119 height 14
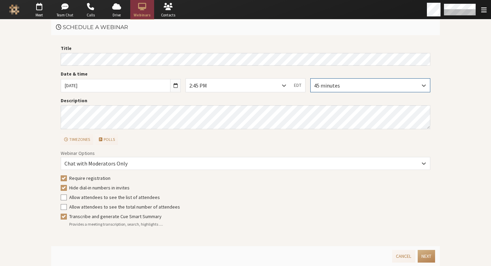
click at [237, 84] on div "2:45 PM" at bounding box center [238, 85] width 104 height 13
click at [237, 84] on input "text" at bounding box center [223, 86] width 69 height 6
click at [160, 99] on label "Description" at bounding box center [246, 100] width 370 height 7
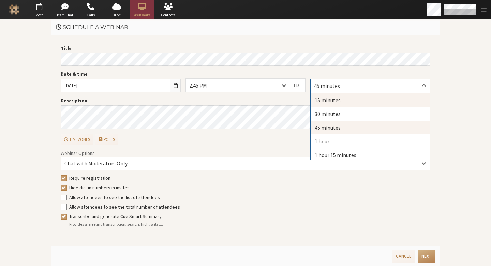
click at [341, 97] on div "15 minutes" at bounding box center [370, 100] width 119 height 14
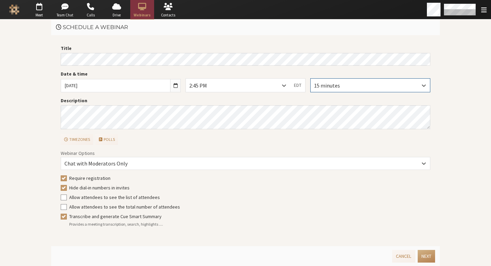
click at [459, 99] on main "Schedule a webinar Title Date & time Wed, Oct 15, 2025 2:45 PM EDT 0 results av…" at bounding box center [245, 142] width 491 height 246
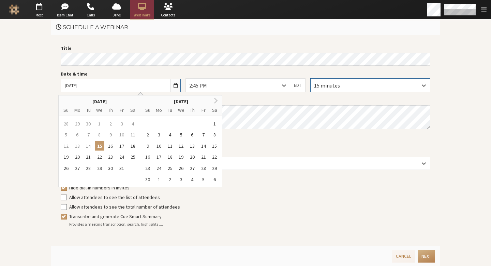
click at [161, 85] on input "Wed, Oct 15, 2025" at bounding box center [115, 85] width 109 height 13
click at [208, 103] on div "November 2025" at bounding box center [182, 101] width 82 height 6
click at [129, 143] on div "18" at bounding box center [133, 146] width 10 height 10
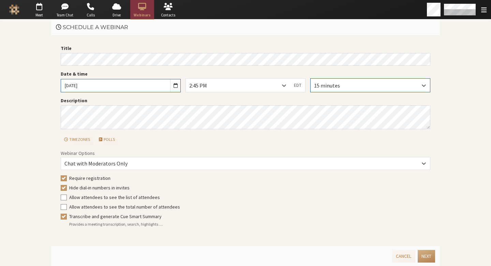
click at [134, 87] on input "Sat, Oct 18, 2025" at bounding box center [115, 85] width 109 height 13
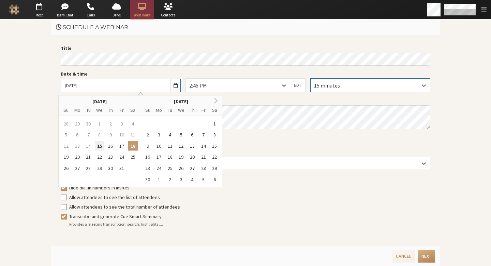
click at [99, 141] on div "15" at bounding box center [100, 146] width 10 height 10
type input "Wed, Oct 15, 2025"
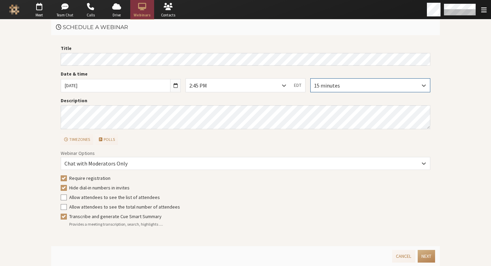
click at [36, 124] on main "Schedule a webinar Title Date & time Wed, Oct 15, 2025 2:45 PM EDT 15 minutes D…" at bounding box center [245, 142] width 491 height 246
click at [64, 176] on div "Require registration" at bounding box center [246, 177] width 370 height 7
click at [63, 176] on input "Require registration" at bounding box center [64, 177] width 6 height 7
checkbox input "false"
click at [17, 174] on main "Schedule a webinar Title Date & time Wed, Oct 15, 2025 2:45 PM EDT 15 minutes D…" at bounding box center [245, 142] width 491 height 246
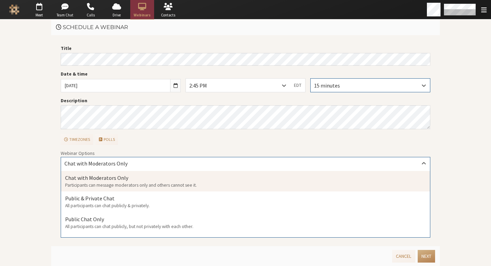
click at [91, 162] on span "Chat with Moderators Only" at bounding box center [96, 163] width 63 height 7
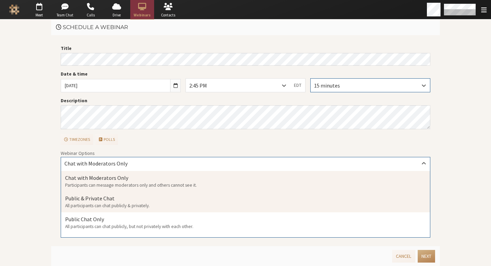
click at [127, 210] on div "Public & Private Chat All participants can chat publicly & privately." at bounding box center [245, 201] width 369 height 21
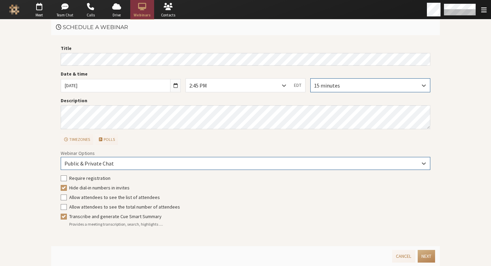
click at [106, 168] on div "Public & Private Chat" at bounding box center [246, 163] width 370 height 13
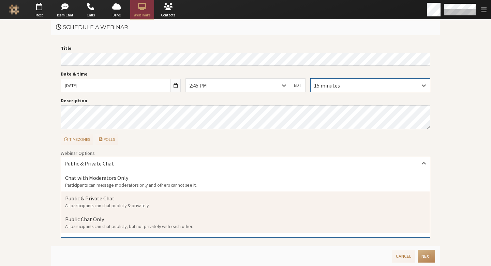
click at [121, 221] on div "Public Chat Only All participants can chat publicly, but not privately with eac…" at bounding box center [245, 222] width 369 height 21
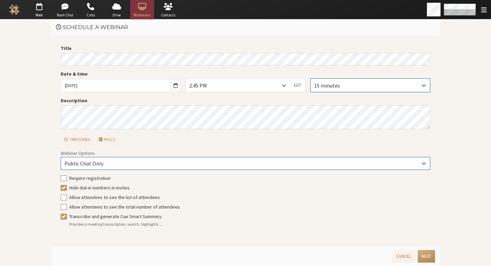
click at [128, 159] on div "Public Chat Only" at bounding box center [246, 163] width 370 height 13
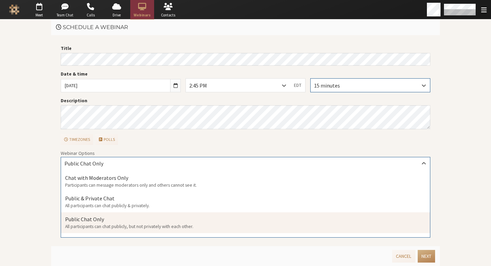
scroll to position [3, 0]
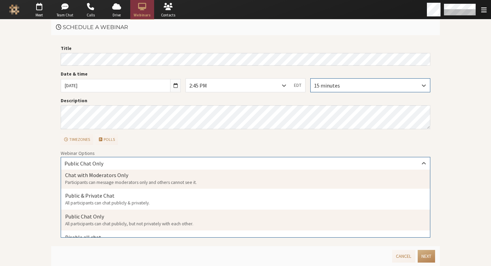
click at [116, 186] on div "Chat with Moderators Only Participants can message moderators only and others c…" at bounding box center [245, 178] width 369 height 21
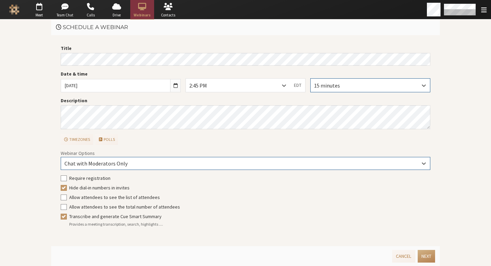
click at [61, 191] on div "Webinar Options option Chat with Moderators Only, selected. 0 results available…" at bounding box center [246, 190] width 370 height 83
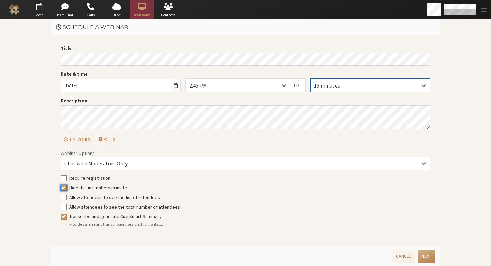
click at [61, 189] on input "Hide dial-in numbers in invites" at bounding box center [64, 187] width 6 height 7
click at [61, 188] on input "Hide dial-in numbers in invites" at bounding box center [64, 187] width 6 height 7
checkbox input "true"
click at [62, 200] on div "Allow attendees to see the list of attendees" at bounding box center [246, 197] width 370 height 7
click at [62, 198] on input "Allow attendees to see the list of attendees" at bounding box center [64, 197] width 6 height 7
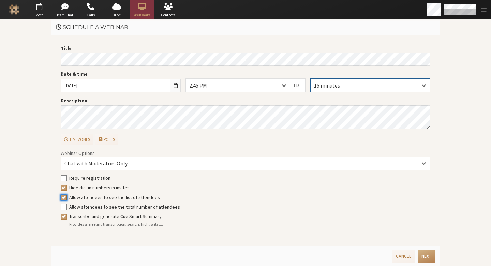
click at [62, 198] on input "Allow attendees to see the list of attendees" at bounding box center [64, 197] width 6 height 7
checkbox input "false"
click at [61, 211] on div "Webinar Options Chat with Moderators Only Require registration Hide dial-in num…" at bounding box center [246, 190] width 370 height 83
click at [61, 209] on input "Allow attendees to see the total number of attendees" at bounding box center [64, 206] width 6 height 7
click at [62, 209] on input "Allow attendees to see the total number of attendees" at bounding box center [64, 206] width 6 height 7
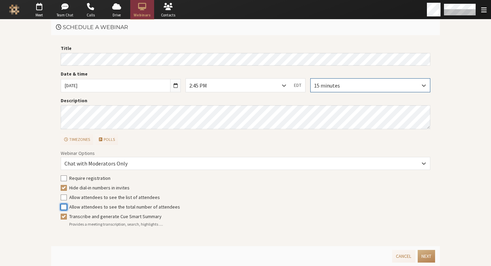
checkbox input "false"
click at [61, 217] on input "Transcribe and generate Cue Smart Summary" at bounding box center [64, 216] width 6 height 7
checkbox input "true"
drag, startPoint x: 29, startPoint y: 214, endPoint x: 39, endPoint y: 211, distance: 9.7
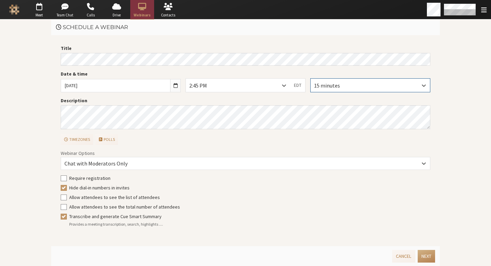
click at [30, 214] on main "Schedule a webinar Title Date & time Wed, Oct 15, 2025 2:45 PM EDT 15 minutes D…" at bounding box center [245, 142] width 491 height 246
click at [431, 253] on button "Next" at bounding box center [426, 256] width 17 height 13
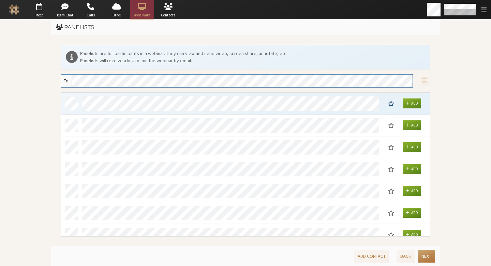
scroll to position [138, 364]
click at [184, 64] on div "Panelists are full participants in a webinar. They can view and send video, scr…" at bounding box center [246, 57] width 370 height 25
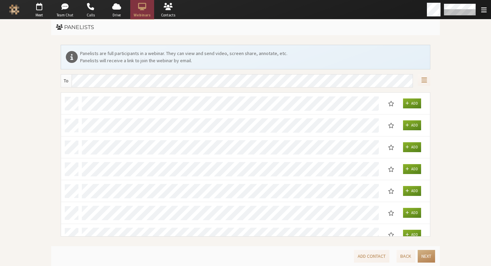
click at [184, 64] on div "Panelists are full participants in a webinar. They can view and send video, scr…" at bounding box center [246, 57] width 370 height 25
click at [184, 64] on div "Panelists will receive a link to join the webinar by email." at bounding box center [254, 60] width 348 height 7
click at [219, 64] on div "Panelists will receive a link to join the webinar by email." at bounding box center [254, 60] width 348 height 7
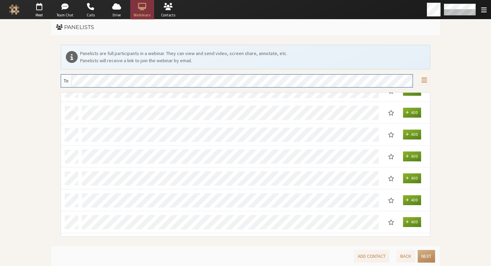
scroll to position [0, 0]
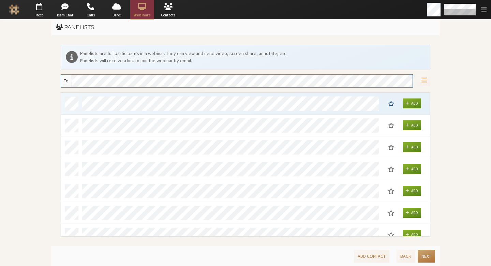
click at [429, 257] on button "Next" at bounding box center [426, 256] width 17 height 13
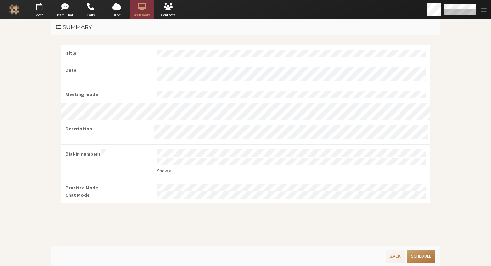
click at [429, 256] on button "Schedule" at bounding box center [422, 256] width 28 height 13
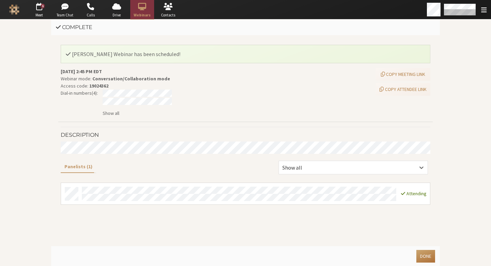
click at [419, 258] on button "Done" at bounding box center [426, 256] width 19 height 13
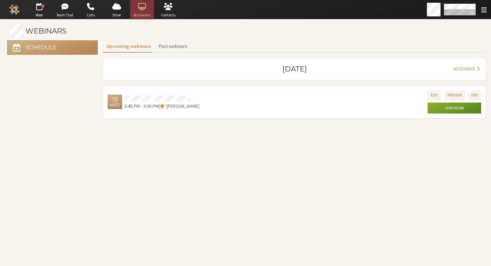
click at [287, 145] on section "Webinars Schedule Upcoming webinars Past webinars October 2025 November Wednesd…" at bounding box center [245, 142] width 491 height 246
click at [431, 95] on button "Edit" at bounding box center [434, 95] width 13 height 10
click at [454, 97] on button "Preview" at bounding box center [455, 95] width 20 height 10
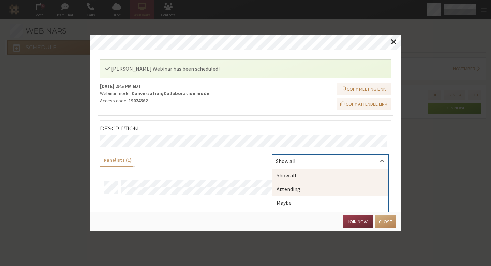
click at [291, 193] on div "Attending" at bounding box center [331, 189] width 116 height 14
click at [292, 160] on div "Attending" at bounding box center [331, 160] width 116 height 13
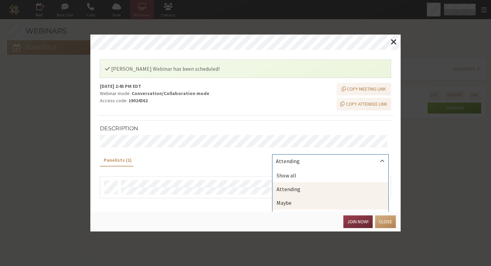
click at [302, 198] on div "Maybe" at bounding box center [331, 203] width 116 height 14
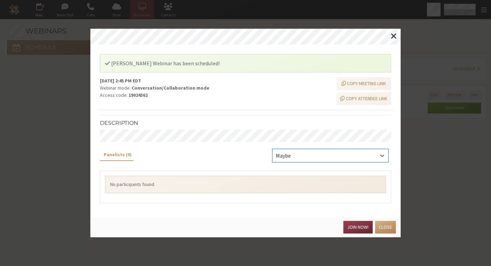
click at [295, 154] on div "Maybe" at bounding box center [331, 155] width 116 height 13
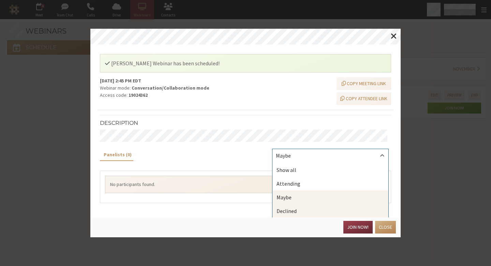
click at [299, 207] on div "Declined" at bounding box center [331, 211] width 116 height 14
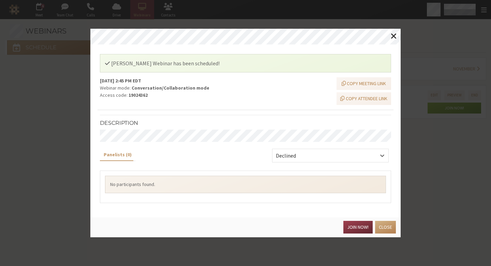
click at [304, 162] on div "Declined" at bounding box center [331, 156] width 122 height 17
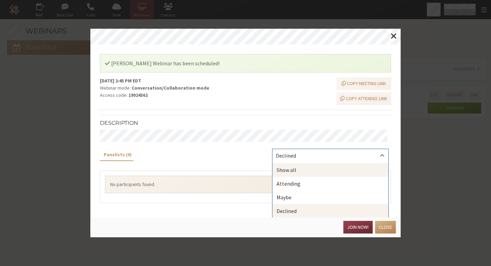
click at [302, 170] on div "Show all" at bounding box center [331, 170] width 116 height 14
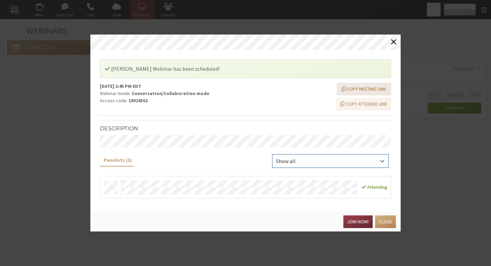
click at [342, 88] on span "button" at bounding box center [344, 88] width 4 height 5
click at [348, 102] on button "Copy attendee link" at bounding box center [364, 104] width 55 height 13
click at [291, 105] on div "Wed, Oct 15, 2025, 2:45 PM EDT Webinar mode: Conversation/Collaboration mode Ac…" at bounding box center [217, 97] width 239 height 28
click at [390, 222] on button "Close" at bounding box center [385, 221] width 21 height 13
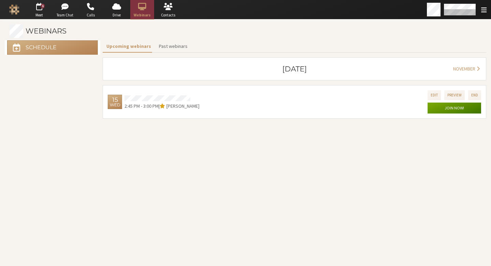
click at [456, 108] on button "Join now!" at bounding box center [455, 107] width 54 height 11
click at [445, 94] on button "Preview" at bounding box center [455, 95] width 20 height 10
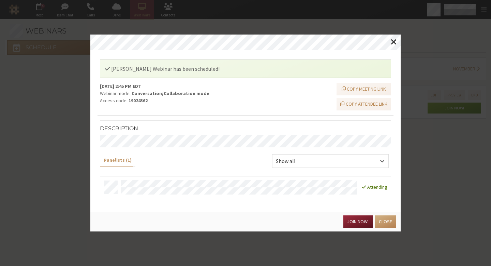
click at [365, 225] on button "Join now!" at bounding box center [358, 221] width 29 height 13
click at [390, 42] on button "Close modal" at bounding box center [394, 42] width 14 height 16
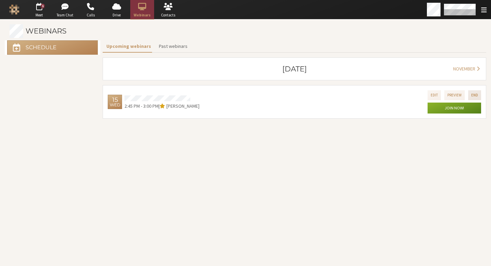
click at [475, 96] on button "End" at bounding box center [475, 95] width 13 height 10
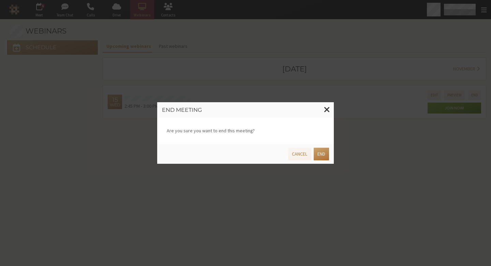
click at [328, 157] on button "End" at bounding box center [321, 153] width 15 height 13
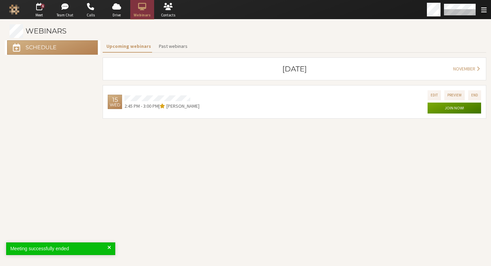
click at [451, 108] on button "Join now!" at bounding box center [455, 107] width 54 height 11
click at [347, 148] on section "Webinars Schedule Upcoming webinars Past webinars October 2025 November Wednesd…" at bounding box center [245, 142] width 491 height 246
click at [168, 44] on button "Past webinars" at bounding box center [173, 46] width 36 height 12
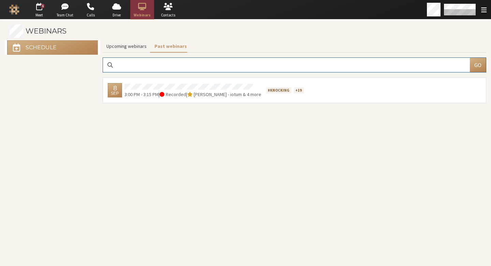
click at [119, 46] on button "Upcoming webinars" at bounding box center [127, 46] width 48 height 12
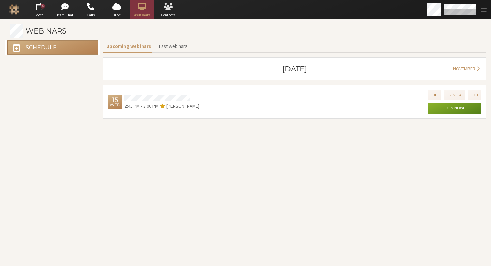
click at [160, 13] on span "Contacts" at bounding box center [168, 15] width 24 height 6
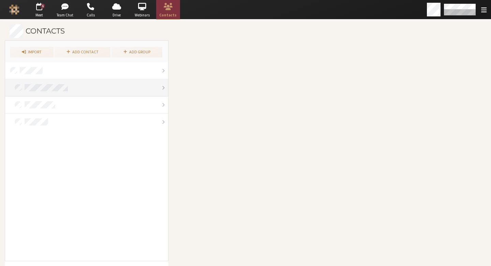
click at [105, 80] on link at bounding box center [86, 87] width 163 height 17
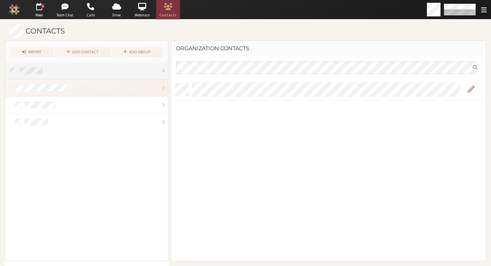
scroll to position [177, 305]
click at [107, 73] on link at bounding box center [86, 70] width 163 height 17
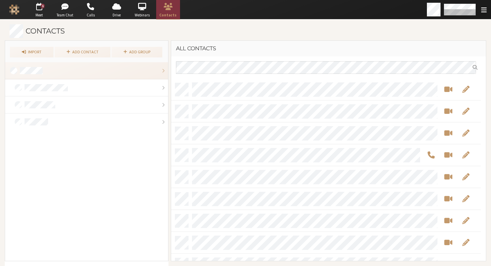
scroll to position [177, 305]
click at [104, 88] on link at bounding box center [86, 87] width 163 height 17
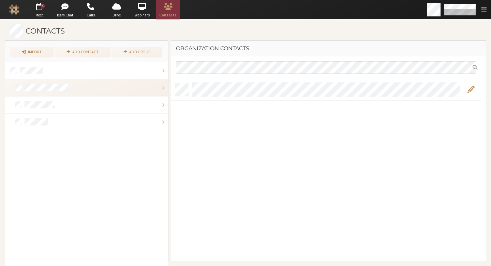
scroll to position [177, 305]
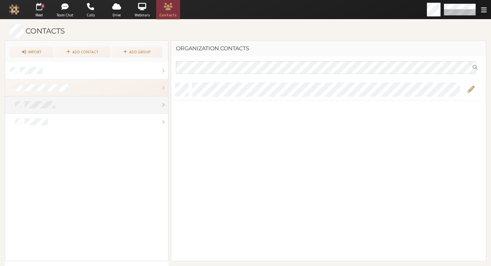
click at [117, 108] on link at bounding box center [86, 104] width 163 height 17
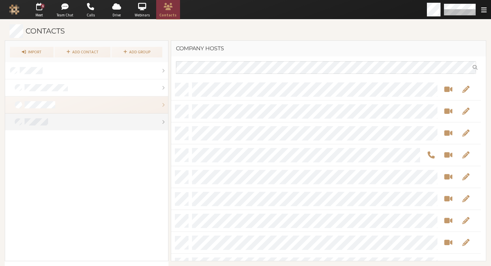
click at [102, 123] on link at bounding box center [86, 121] width 163 height 17
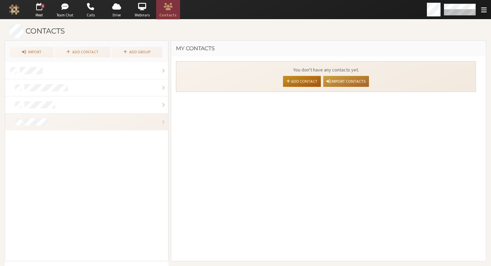
click at [295, 81] on link "Add contact" at bounding box center [302, 81] width 38 height 11
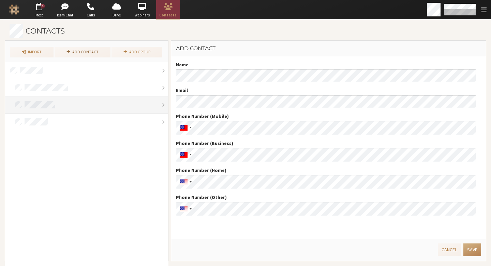
click at [102, 104] on link at bounding box center [86, 104] width 163 height 17
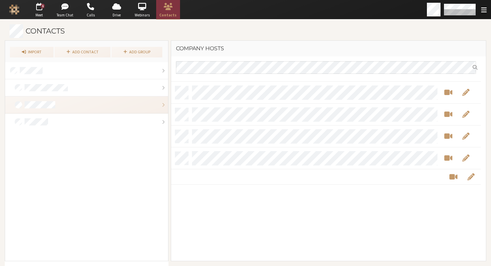
scroll to position [124, 0]
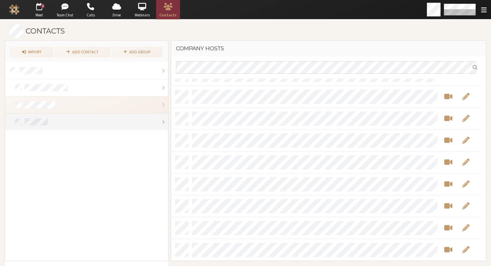
click at [104, 129] on link at bounding box center [86, 121] width 163 height 17
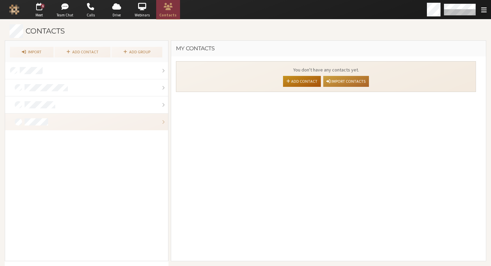
click at [312, 84] on link "Add contact" at bounding box center [302, 81] width 38 height 11
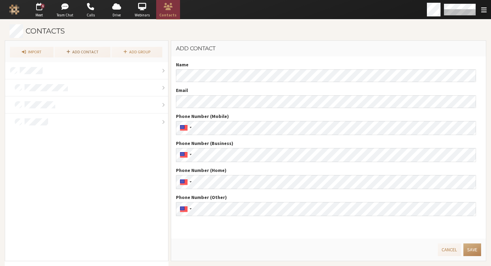
click at [281, 119] on label "Phone Number (Mobile)" at bounding box center [328, 116] width 305 height 7
click at [464, 246] on button "Save" at bounding box center [473, 249] width 18 height 13
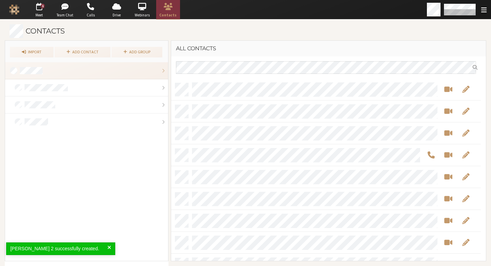
scroll to position [177, 305]
click at [100, 173] on div at bounding box center [86, 161] width 163 height 198
click at [101, 133] on div at bounding box center [86, 161] width 163 height 198
click at [102, 121] on link at bounding box center [86, 121] width 163 height 17
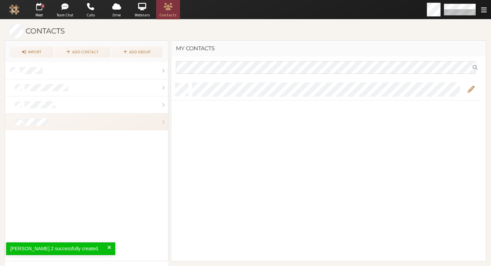
scroll to position [177, 305]
click at [475, 90] on button "Edit" at bounding box center [471, 89] width 13 height 8
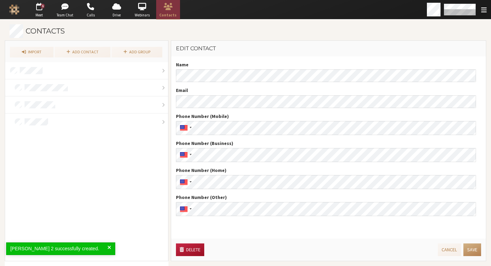
click at [198, 253] on button "Delete" at bounding box center [190, 249] width 28 height 13
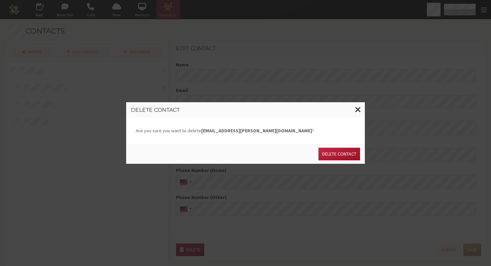
click at [327, 150] on button "Delete contact" at bounding box center [340, 153] width 42 height 13
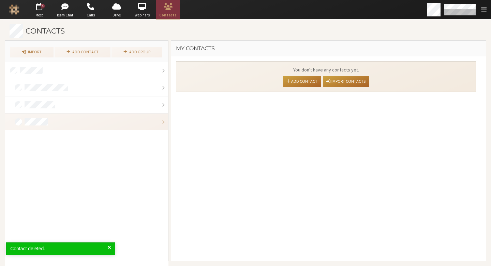
scroll to position [199, 305]
click at [161, 52] on link "Add group" at bounding box center [137, 52] width 51 height 11
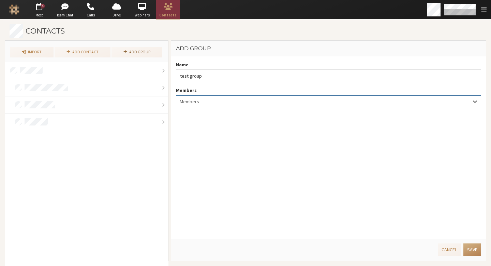
type input "test group"
click at [307, 102] on div "Members" at bounding box center [328, 102] width 305 height 12
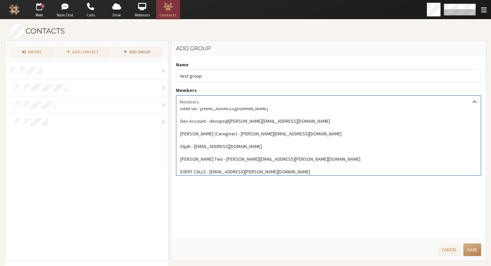
scroll to position [90, 0]
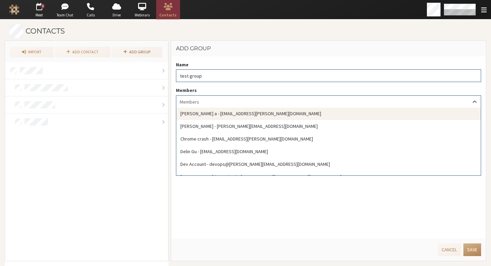
click at [329, 72] on input "test group" at bounding box center [328, 75] width 305 height 13
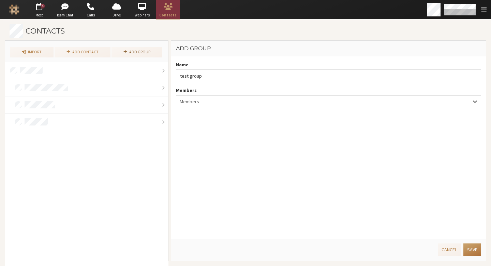
click at [467, 253] on button "Save" at bounding box center [473, 249] width 18 height 13
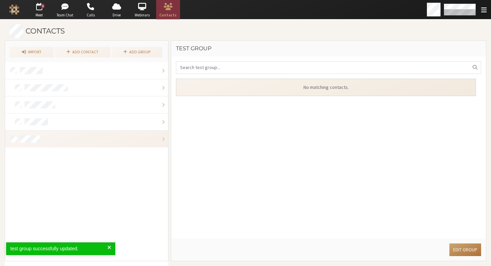
scroll to position [155, 305]
click at [151, 140] on link at bounding box center [86, 138] width 163 height 17
click at [459, 250] on link "Edit Group" at bounding box center [466, 249] width 32 height 13
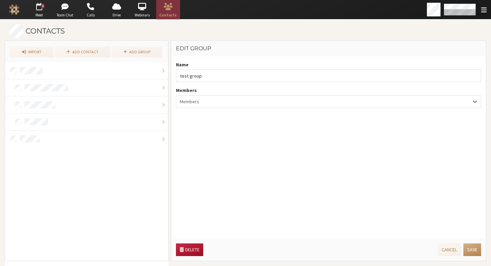
click at [198, 247] on button "Delete" at bounding box center [189, 249] width 27 height 13
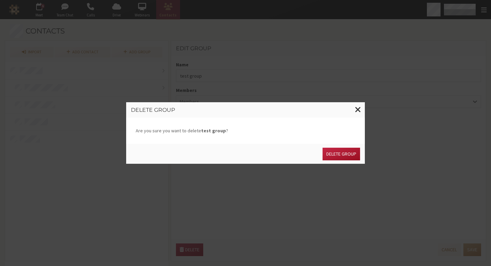
click at [340, 156] on button "Delete group" at bounding box center [342, 153] width 38 height 13
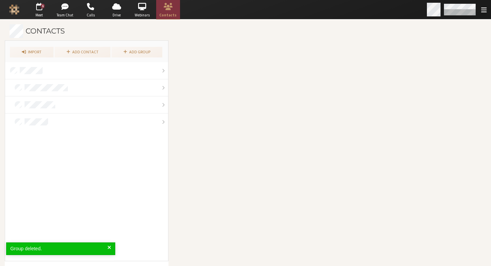
click at [480, 11] on div "Open menu" at bounding box center [485, 9] width 10 height 7
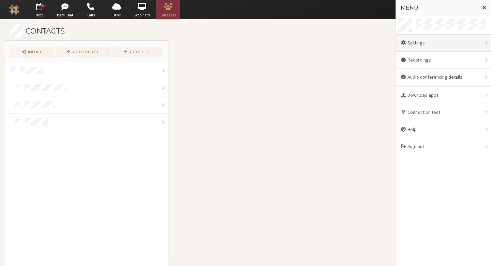
click at [431, 43] on div "Settings" at bounding box center [443, 42] width 95 height 17
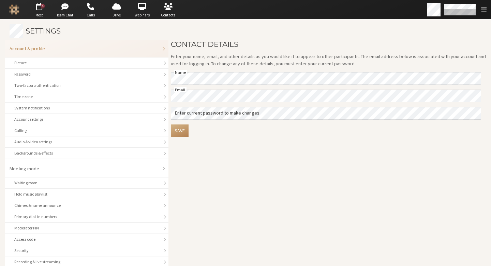
click at [329, 192] on div "Contact details Enter your name, email, and other details as you would like it …" at bounding box center [329, 152] width 316 height 225
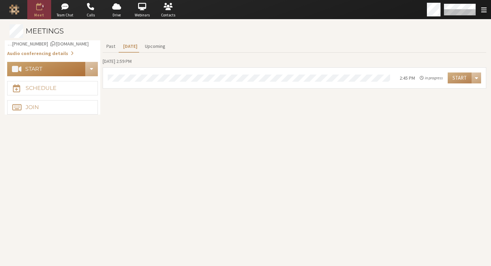
click at [71, 71] on button "Start" at bounding box center [46, 69] width 79 height 14
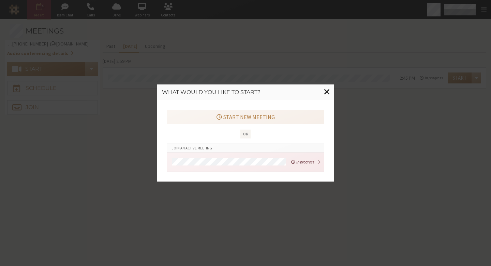
click at [328, 89] on span "Close modal" at bounding box center [327, 92] width 6 height 8
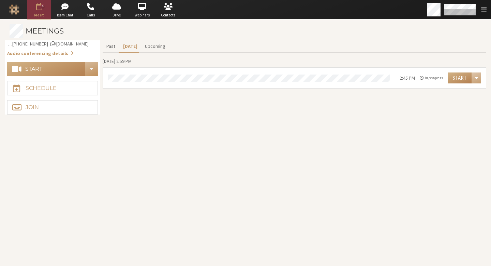
click at [87, 68] on button "Start conference options" at bounding box center [91, 69] width 13 height 14
click at [47, 69] on button "Start" at bounding box center [46, 69] width 79 height 14
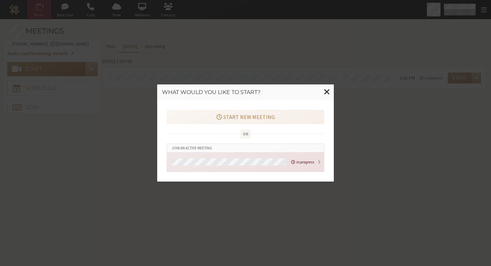
click at [311, 160] on em "in progress" at bounding box center [302, 162] width 23 height 6
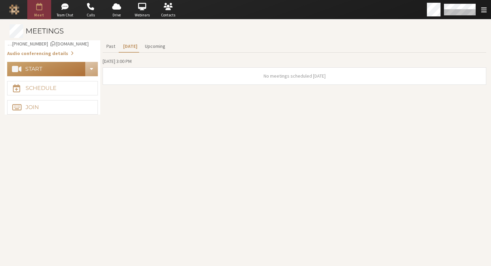
click at [77, 72] on button "Start" at bounding box center [46, 69] width 79 height 14
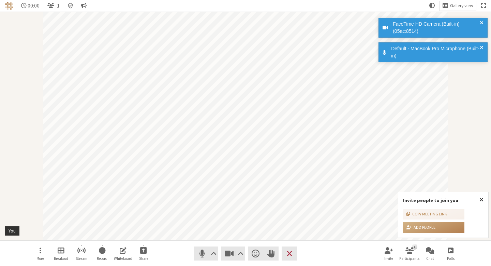
click at [193, 252] on nav "More Breakout Stream Record Whiteboard Share Audio Video Send a reaction Raise …" at bounding box center [246, 253] width 430 height 26
click at [204, 250] on span "Mute (⌘+Shift+A)" at bounding box center [203, 252] width 10 height 9
click at [228, 252] on span "Stop video (⌘+Shift+V)" at bounding box center [230, 252] width 10 height 9
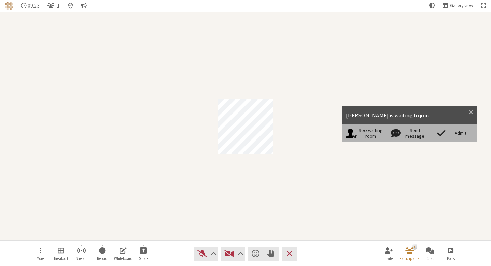
click at [445, 129] on span at bounding box center [442, 133] width 12 height 10
click at [450, 119] on div "test is waiting to join" at bounding box center [410, 115] width 134 height 18
click at [447, 132] on span at bounding box center [442, 133] width 12 height 10
click at [466, 134] on div "Admit" at bounding box center [461, 133] width 26 height 6
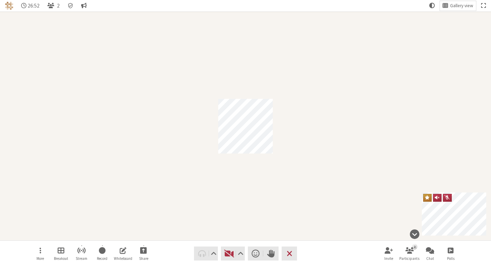
click at [316, 202] on div "Participant" at bounding box center [245, 126] width 491 height 228
click at [327, 157] on div "Participant" at bounding box center [245, 126] width 491 height 228
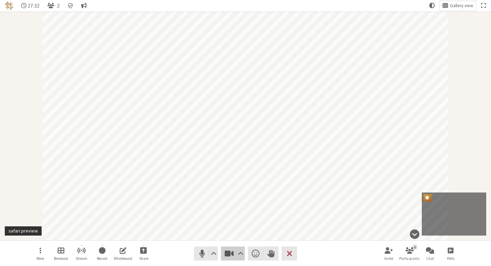
click at [233, 254] on span "Stop video (⌘+Shift+V)" at bounding box center [230, 252] width 10 height 9
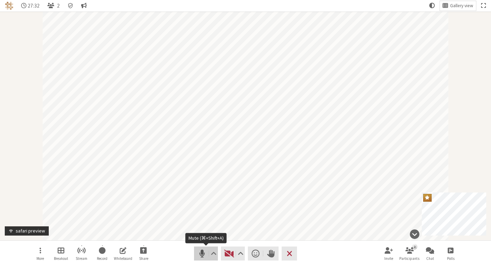
click at [204, 254] on span "Mute (⌘+Shift+A)" at bounding box center [203, 252] width 10 height 9
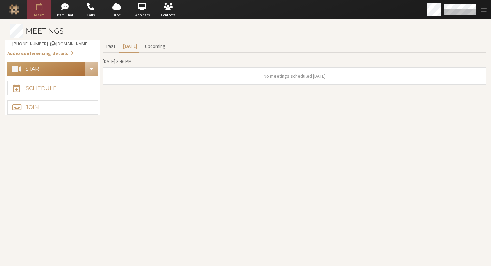
click at [58, 63] on button "Start" at bounding box center [46, 69] width 79 height 14
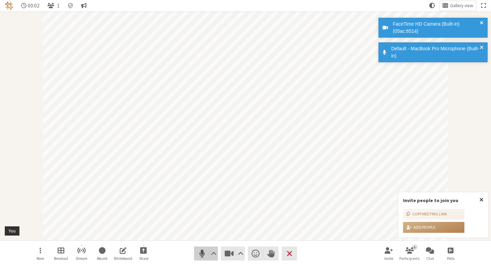
click at [198, 252] on span "Mute (⌘+Shift+A)" at bounding box center [203, 252] width 10 height 9
click at [226, 255] on span "Stop video (⌘+Shift+V)" at bounding box center [230, 252] width 10 height 9
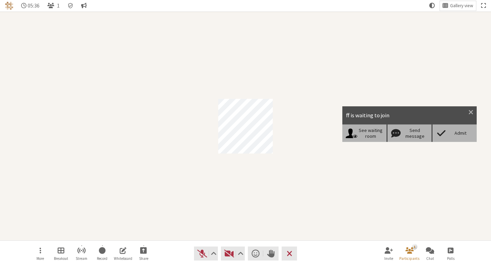
click at [444, 131] on span at bounding box center [442, 133] width 12 height 10
click at [448, 133] on span at bounding box center [442, 133] width 12 height 10
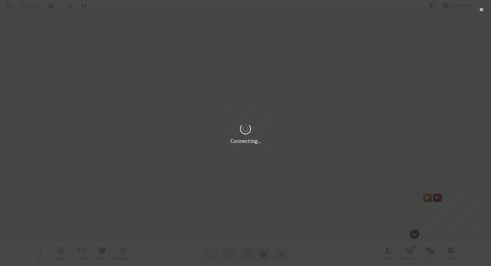
click at [409, 93] on div "Connecting..." at bounding box center [245, 133] width 491 height 266
click at [482, 8] on span "Fullscreen" at bounding box center [484, 6] width 5 height 6
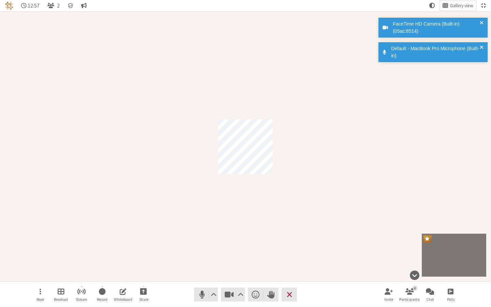
drag, startPoint x: 405, startPoint y: 98, endPoint x: 489, endPoint y: 6, distance: 124.4
click at [405, 98] on div "Participant" at bounding box center [245, 147] width 491 height 270
click at [486, 7] on span "Exit fullscreen" at bounding box center [484, 6] width 5 height 6
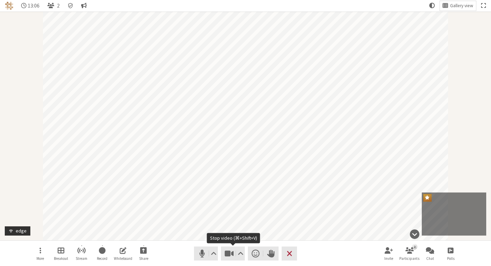
click at [193, 253] on nav "More Breakout Stream Record Whiteboard Share Audio Video Send a reaction Raise …" at bounding box center [246, 253] width 430 height 26
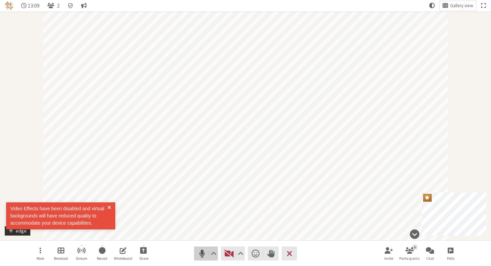
click at [205, 252] on span "Mute (⌘+Shift+A)" at bounding box center [203, 252] width 10 height 9
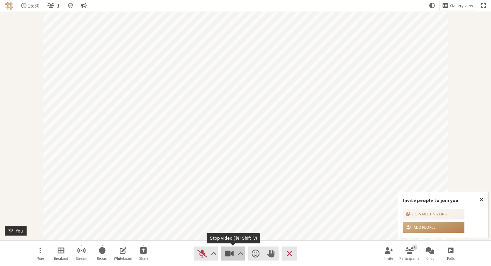
click at [226, 250] on span "Stop video (⌘+Shift+V)" at bounding box center [230, 252] width 10 height 9
click at [200, 217] on div "Participant" at bounding box center [245, 126] width 491 height 228
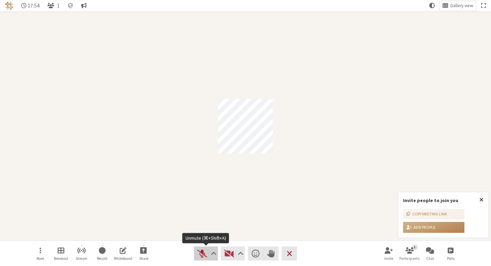
click at [206, 255] on span "Unmute (⌘+Shift+A)" at bounding box center [203, 252] width 10 height 9
click at [204, 252] on span "Mute (⌘+Shift+A)" at bounding box center [203, 252] width 10 height 9
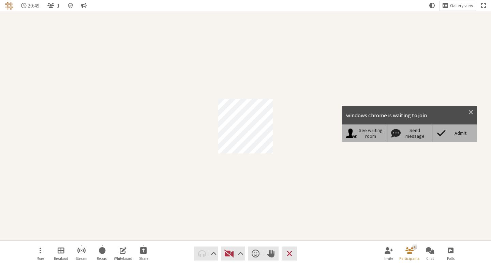
click at [448, 134] on span at bounding box center [442, 133] width 12 height 10
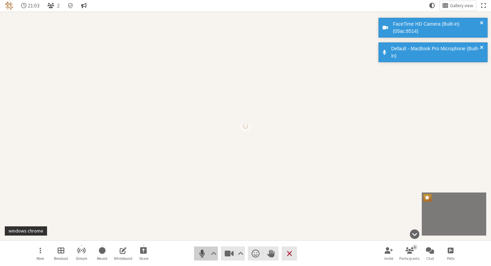
click at [198, 252] on span "Mute (⌘+Shift+A)" at bounding box center [203, 252] width 10 height 9
click at [232, 253] on span "Stop video (⌘+Shift+V)" at bounding box center [230, 252] width 10 height 9
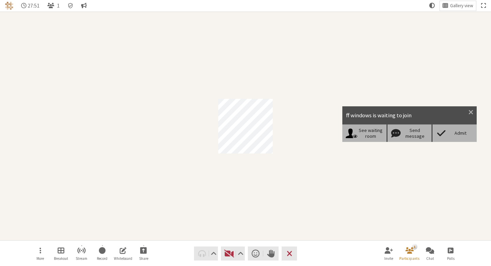
click at [457, 139] on div "Admit" at bounding box center [454, 132] width 45 height 17
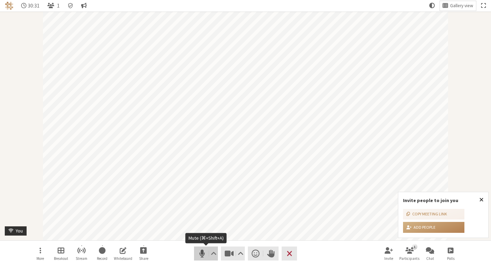
click at [199, 256] on span "Mute (⌘+Shift+A)" at bounding box center [203, 252] width 10 height 9
click at [230, 254] on span "Stop video (⌘+Shift+V)" at bounding box center [230, 252] width 10 height 9
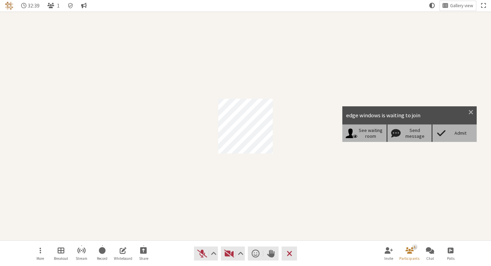
click at [448, 138] on span at bounding box center [442, 133] width 12 height 10
